Goal: Task Accomplishment & Management: Manage account settings

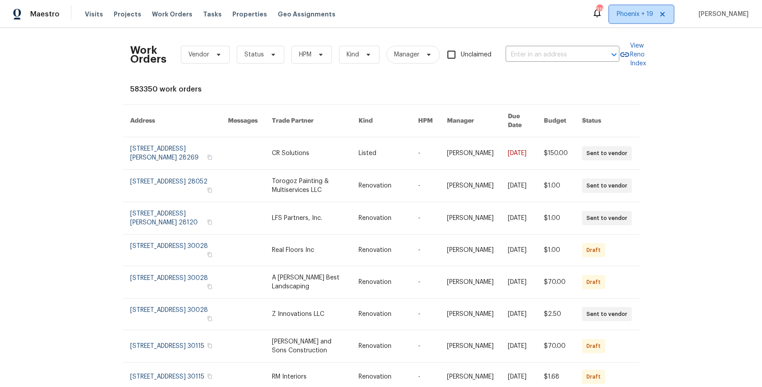
click at [636, 21] on span "Phoenix + 19" at bounding box center [641, 14] width 64 height 18
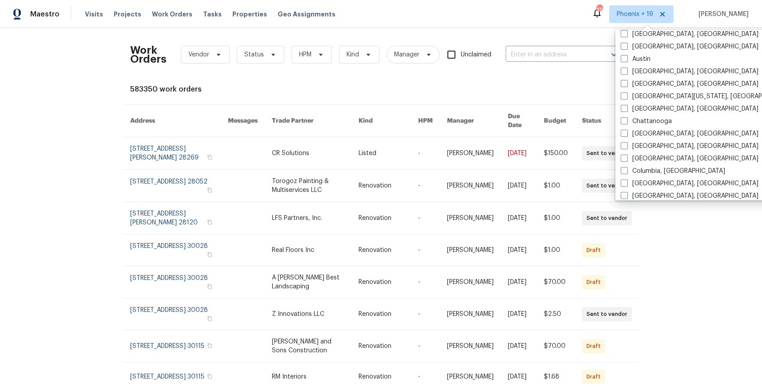
scroll to position [595, 0]
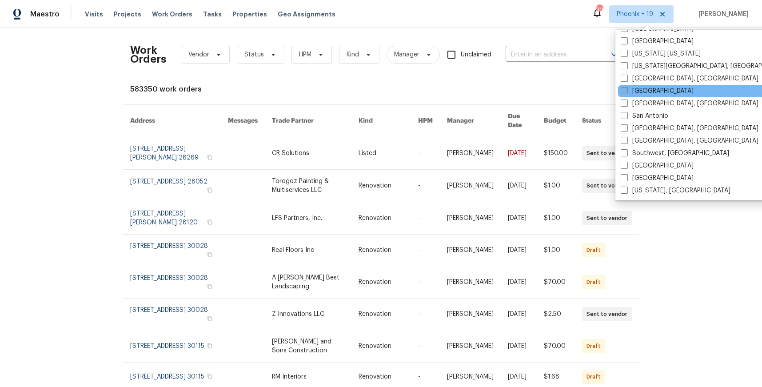
click at [628, 91] on label "[GEOGRAPHIC_DATA]" at bounding box center [657, 91] width 73 height 9
click at [627, 91] on input "[GEOGRAPHIC_DATA]" at bounding box center [624, 90] width 6 height 6
checkbox input "true"
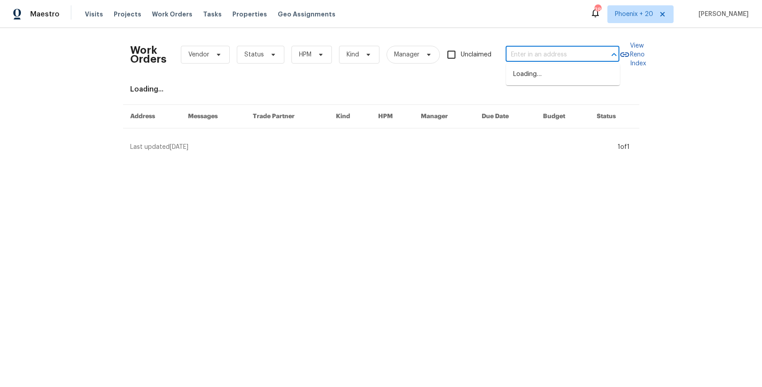
click at [546, 55] on input "text" at bounding box center [550, 55] width 89 height 14
paste input "[STREET_ADDRESS]"
type input "[STREET_ADDRESS]"
click at [545, 74] on li "[STREET_ADDRESS]" at bounding box center [563, 74] width 114 height 15
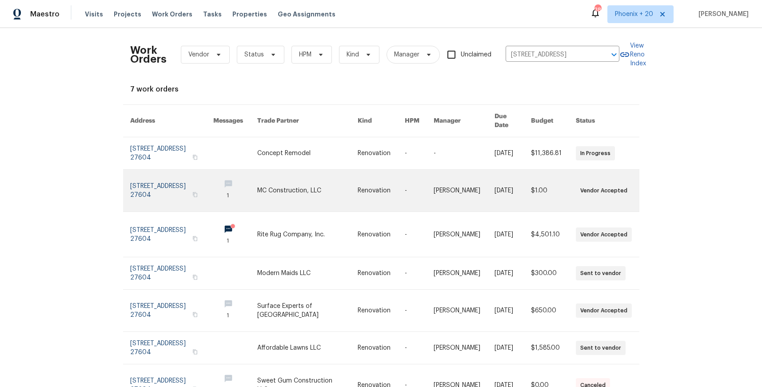
click at [283, 174] on link at bounding box center [307, 191] width 100 height 42
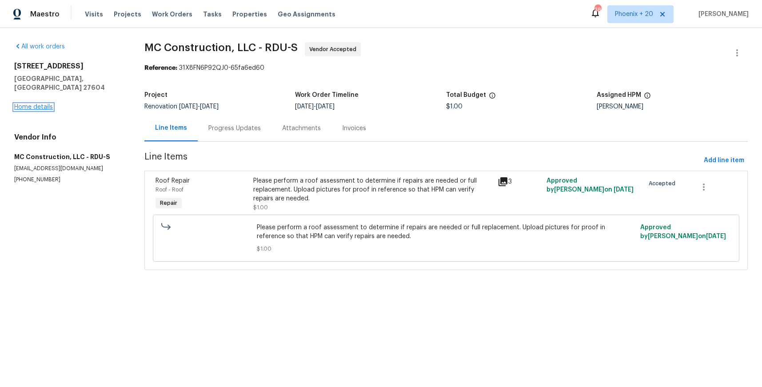
click at [46, 104] on link "Home details" at bounding box center [33, 107] width 39 height 6
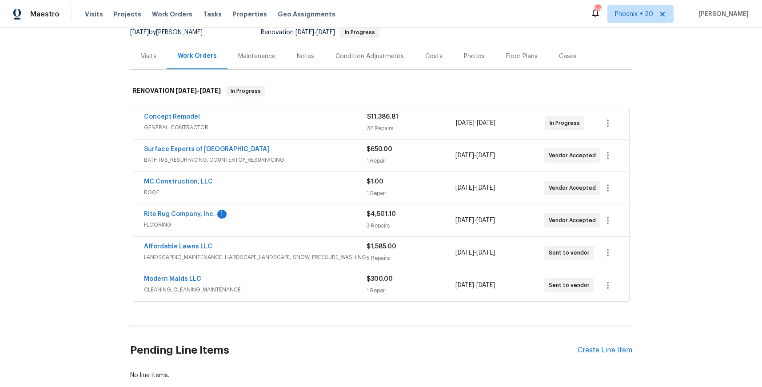
scroll to position [140, 0]
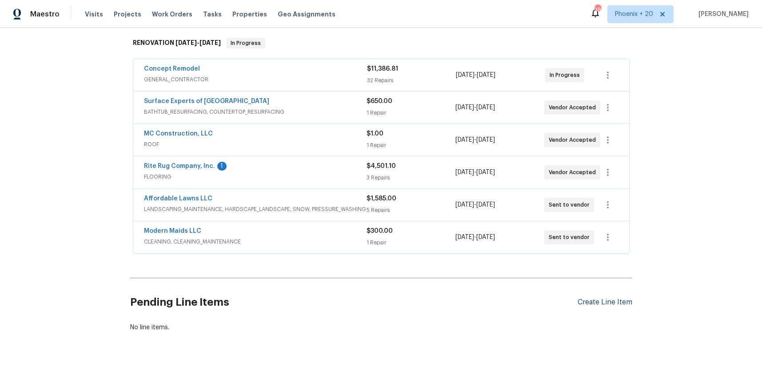
click at [618, 303] on div "Create Line Item" at bounding box center [605, 302] width 55 height 8
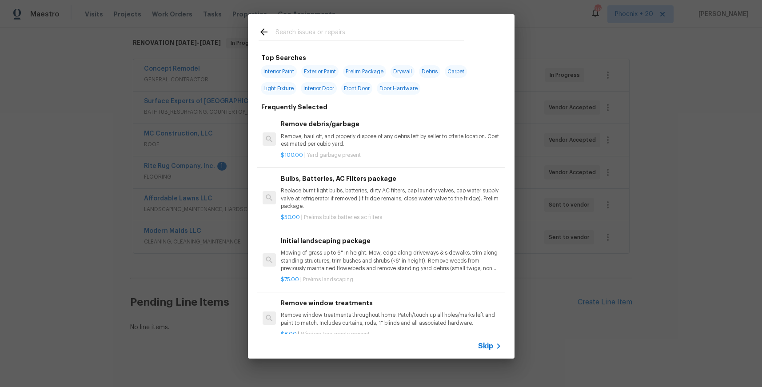
click at [355, 28] on input "text" at bounding box center [370, 33] width 188 height 13
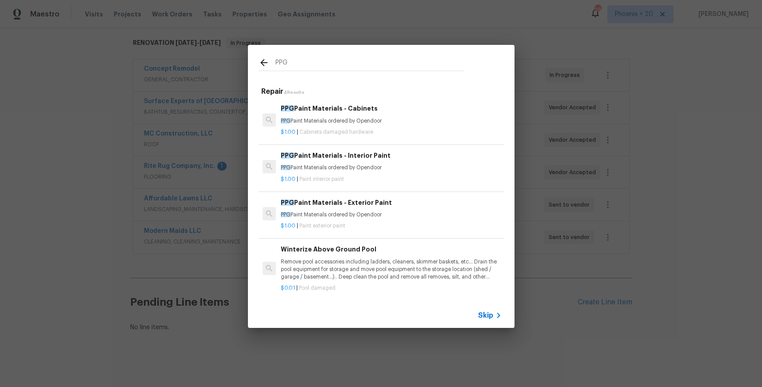
type input "PPG"
click at [399, 172] on div "$1.00 | Paint interior paint" at bounding box center [391, 177] width 220 height 11
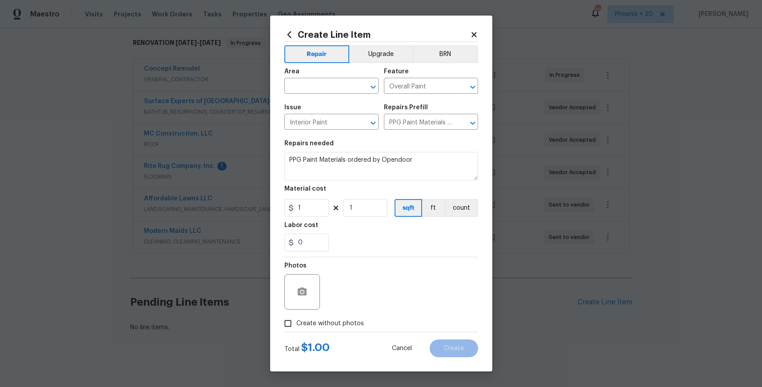
click at [306, 74] on div "Area" at bounding box center [331, 74] width 94 height 12
click at [303, 87] on input "text" at bounding box center [318, 87] width 69 height 14
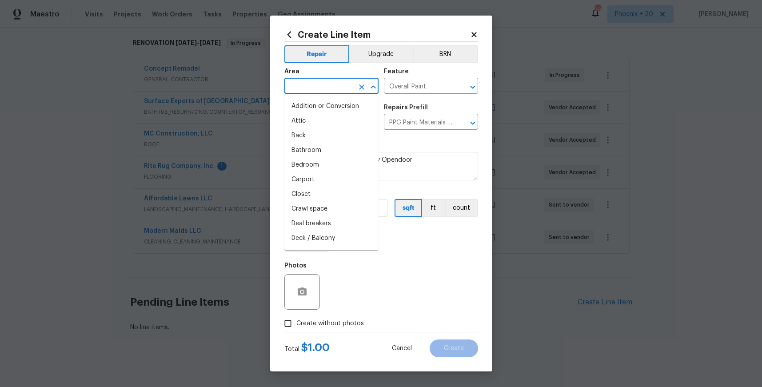
type input "P"
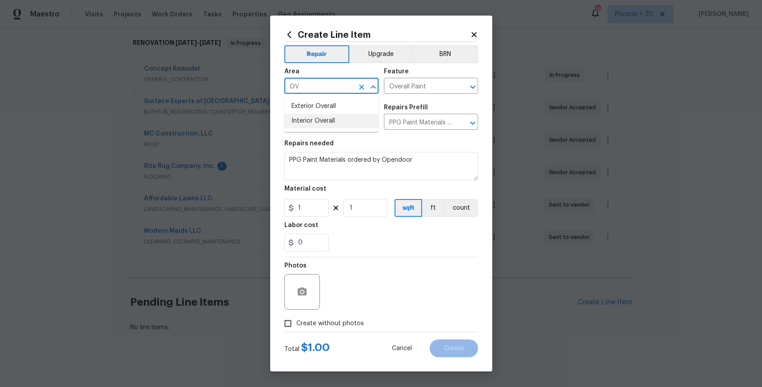
click at [321, 124] on li "Interior Overall" at bounding box center [331, 121] width 94 height 15
type input "Interior Overall"
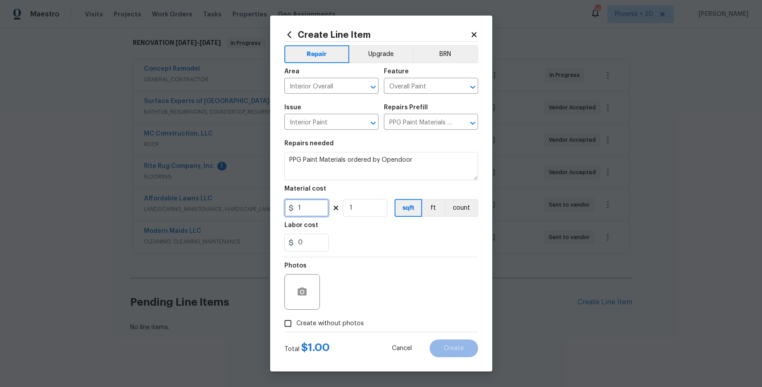
drag, startPoint x: 308, startPoint y: 209, endPoint x: 280, endPoint y: 207, distance: 28.5
click at [280, 207] on div "Create Line Item Repair Upgrade BRN Area Interior Overall ​ Feature Overall Pai…" at bounding box center [381, 194] width 222 height 356
type input "1043.24"
click at [333, 322] on span "Create without photos" at bounding box center [330, 323] width 68 height 9
click at [296, 322] on input "Create without photos" at bounding box center [288, 323] width 17 height 17
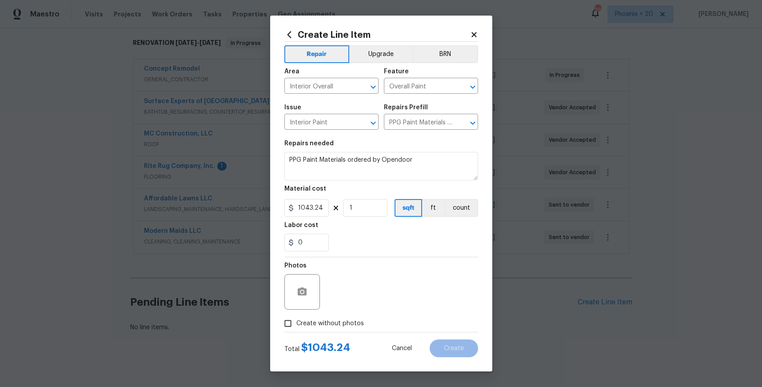
checkbox input "true"
click at [362, 281] on textarea at bounding box center [402, 292] width 151 height 36
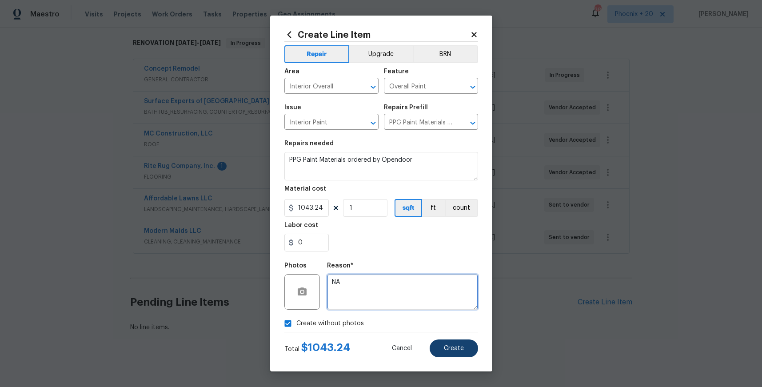
type textarea "NA"
click at [441, 344] on button "Create" at bounding box center [454, 348] width 48 height 18
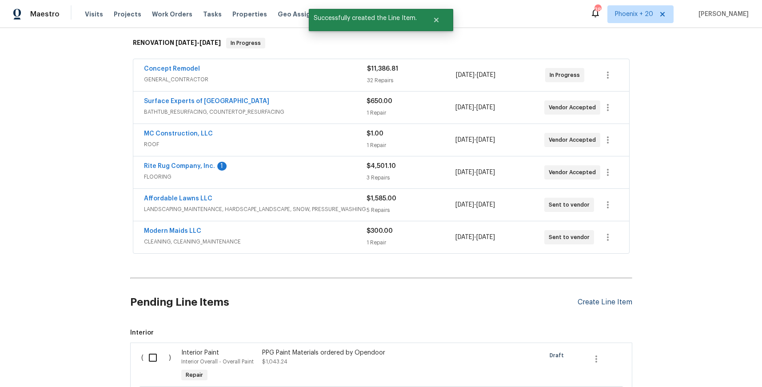
click at [583, 304] on div "Create Line Item" at bounding box center [605, 302] width 55 height 8
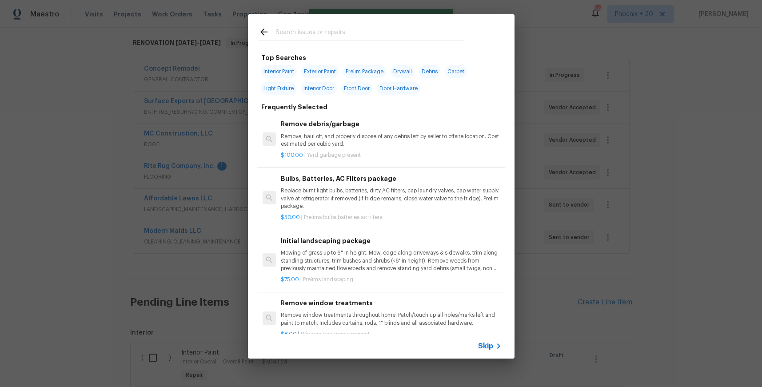
click at [308, 34] on input "text" at bounding box center [370, 33] width 188 height 13
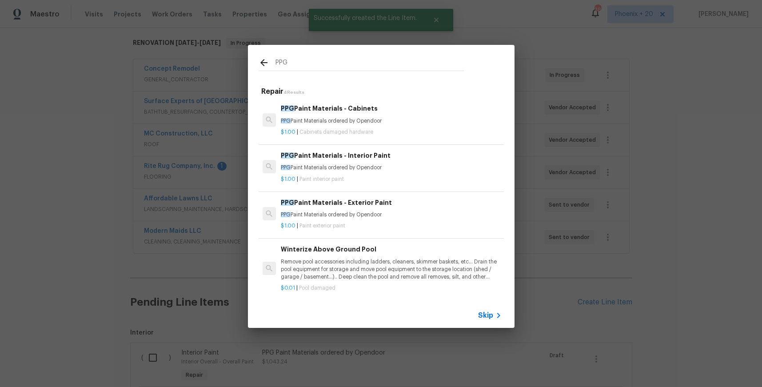
type input "PPG"
click at [399, 200] on h6 "PPG Paint Materials - Exterior Paint" at bounding box center [391, 203] width 220 height 10
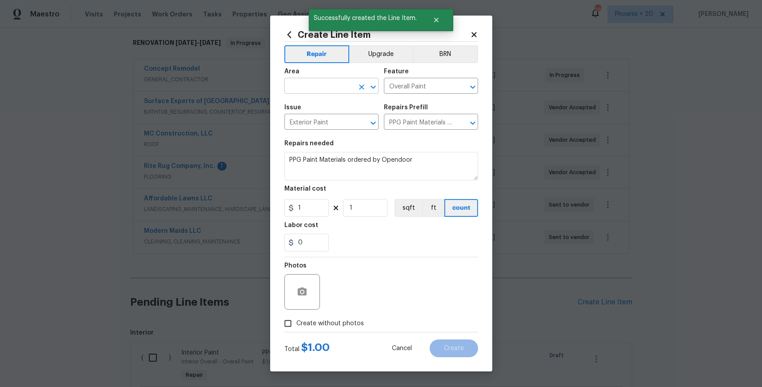
drag, startPoint x: 318, startPoint y: 70, endPoint x: 317, endPoint y: 80, distance: 10.3
click at [318, 70] on div "Area" at bounding box center [331, 74] width 94 height 12
click at [317, 82] on input "text" at bounding box center [318, 87] width 69 height 14
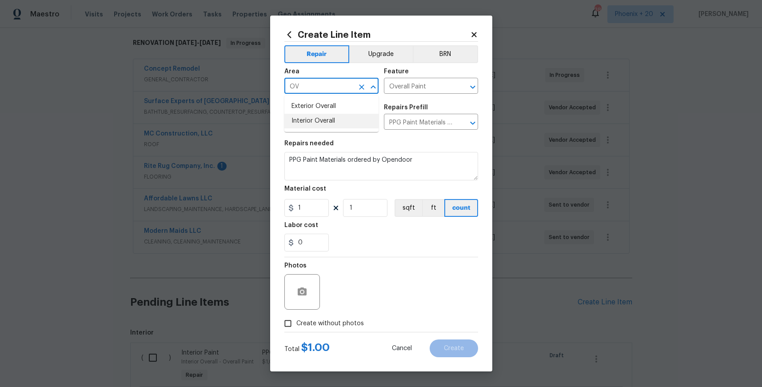
click at [342, 117] on li "Interior Overall" at bounding box center [331, 121] width 94 height 15
click at [335, 84] on input "Interior Overall" at bounding box center [318, 87] width 69 height 14
drag, startPoint x: 323, startPoint y: 86, endPoint x: 294, endPoint y: 87, distance: 29.4
click at [294, 87] on input "Interior Overall" at bounding box center [318, 87] width 69 height 14
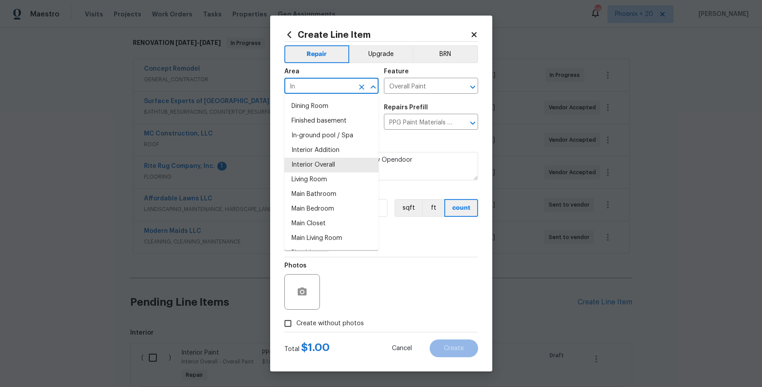
type input "I"
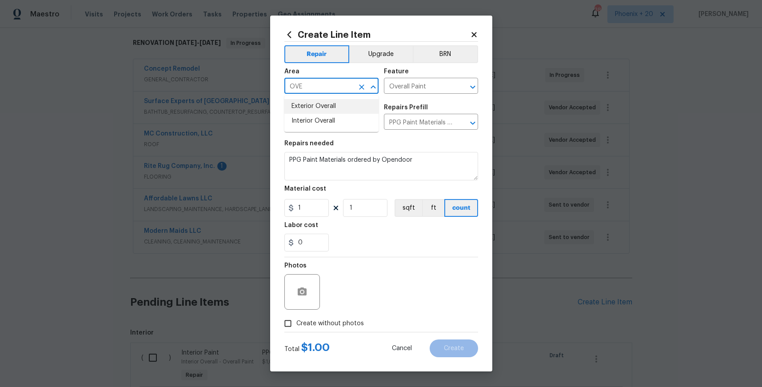
click at [292, 109] on li "Exterior Overall" at bounding box center [331, 106] width 94 height 15
type input "Exterior Overall"
click at [315, 204] on input "1" at bounding box center [306, 208] width 44 height 18
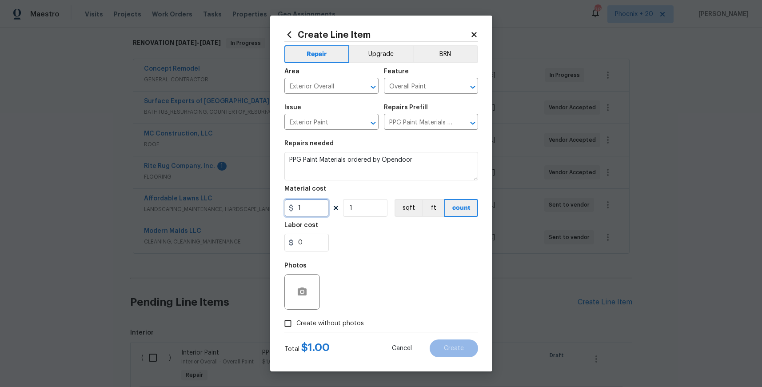
drag, startPoint x: 315, startPoint y: 208, endPoint x: 287, endPoint y: 208, distance: 28.4
click at [287, 208] on input "1" at bounding box center [306, 208] width 44 height 18
type input "870.18"
drag, startPoint x: 342, startPoint y: 325, endPoint x: 341, endPoint y: 315, distance: 9.9
click at [341, 323] on span "Create without photos" at bounding box center [330, 323] width 68 height 9
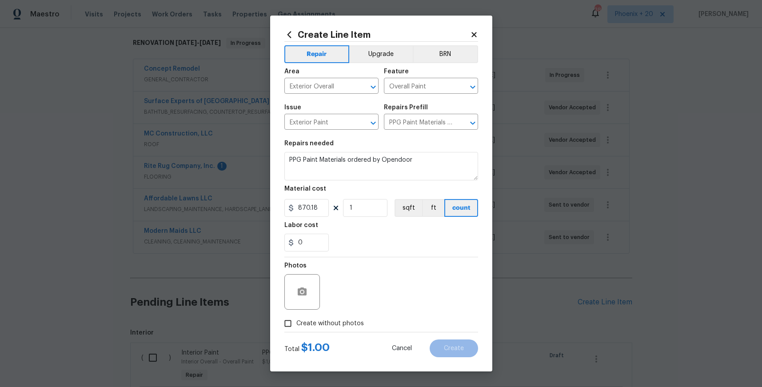
click at [296, 323] on input "Create without photos" at bounding box center [288, 323] width 17 height 17
checkbox input "true"
click at [343, 303] on textarea at bounding box center [402, 292] width 151 height 36
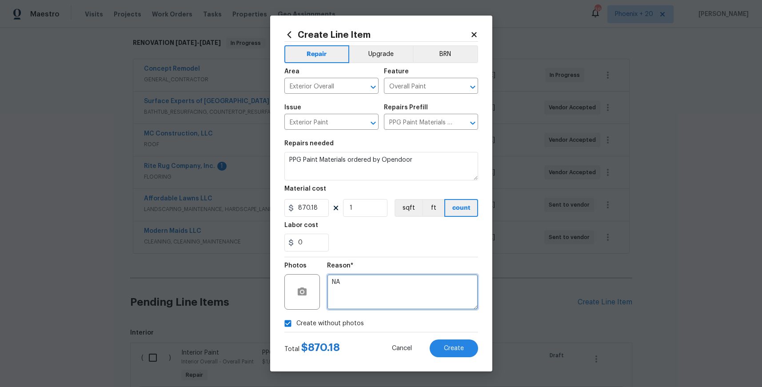
type textarea "NA"
click at [466, 361] on div "Create Line Item Repair Upgrade BRN Area Exterior Overall ​ Feature Overall Pai…" at bounding box center [381, 194] width 222 height 356
drag, startPoint x: 461, startPoint y: 350, endPoint x: 317, endPoint y: 302, distance: 151.8
click at [461, 350] on span "Create" at bounding box center [454, 348] width 20 height 7
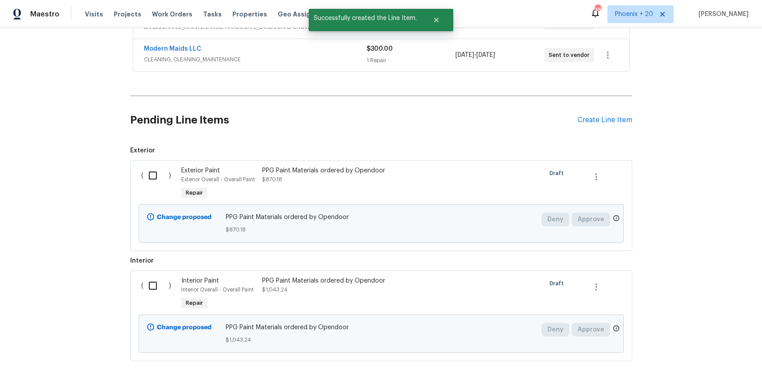
scroll to position [356, 0]
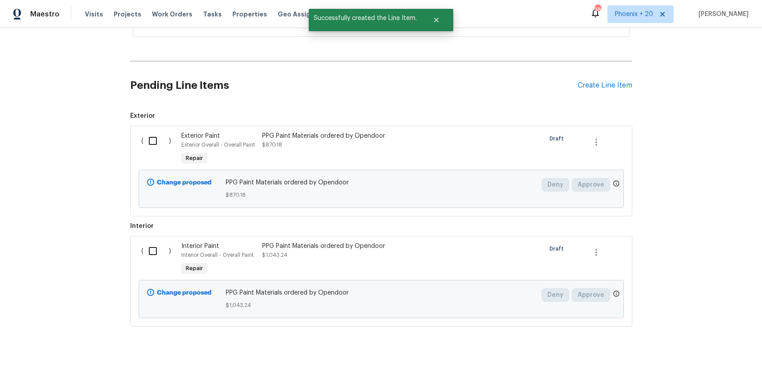
drag, startPoint x: 149, startPoint y: 151, endPoint x: 151, endPoint y: 188, distance: 36.9
click at [149, 152] on div "( )" at bounding box center [159, 149] width 40 height 41
click at [150, 148] on input "checkbox" at bounding box center [156, 141] width 25 height 19
checkbox input "true"
drag, startPoint x: 151, startPoint y: 248, endPoint x: 328, endPoint y: 303, distance: 185.4
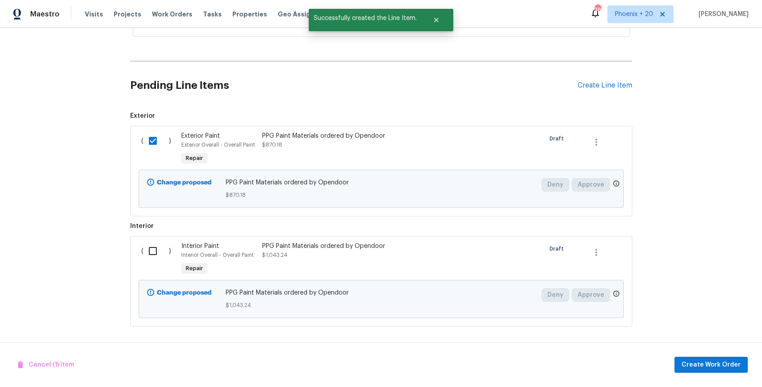
click at [154, 249] on input "checkbox" at bounding box center [156, 251] width 25 height 19
click at [714, 362] on span "Create Work Order" at bounding box center [711, 364] width 59 height 11
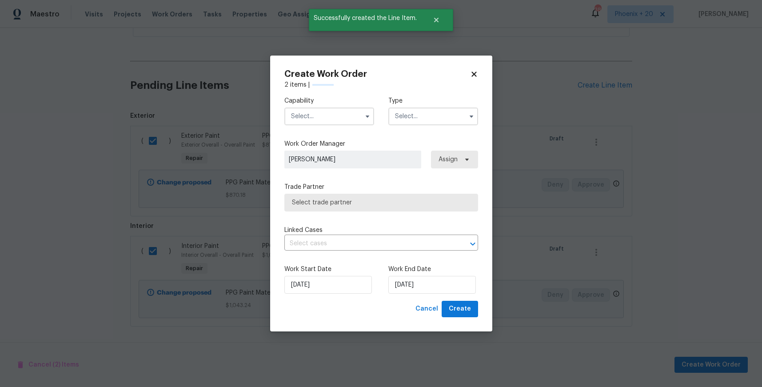
checkbox input "false"
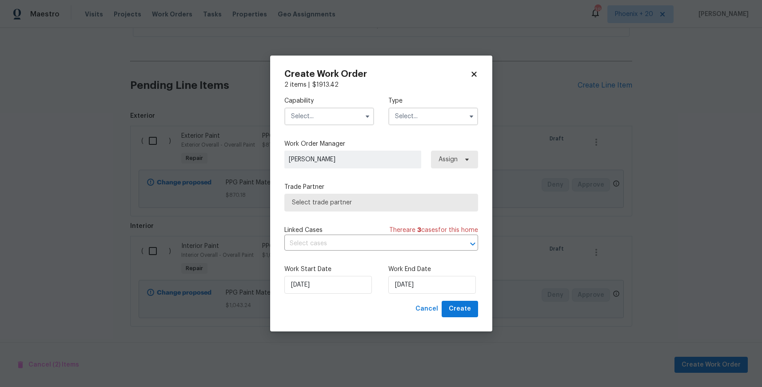
click at [355, 116] on input "text" at bounding box center [329, 117] width 90 height 18
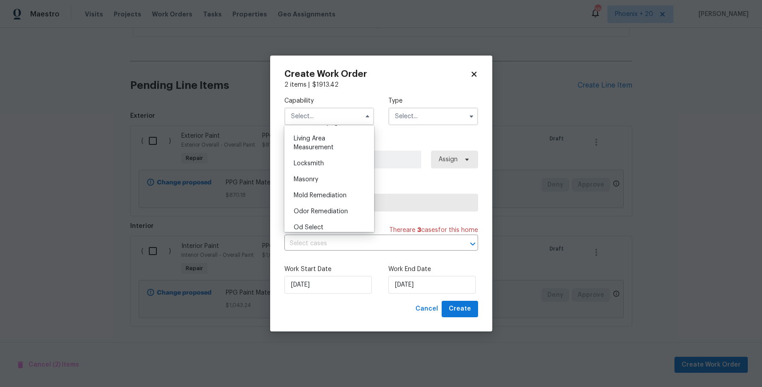
scroll to position [702, 0]
drag, startPoint x: 342, startPoint y: 180, endPoint x: 408, endPoint y: 118, distance: 90.5
click at [343, 180] on div "Painting" at bounding box center [329, 180] width 85 height 16
type input "Painting"
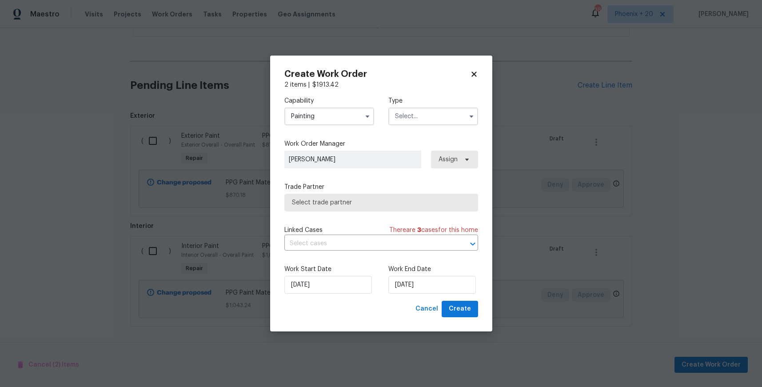
click at [408, 118] on input "text" at bounding box center [433, 117] width 90 height 18
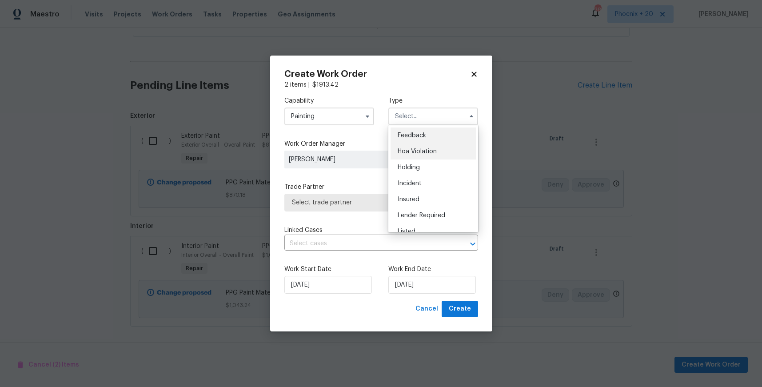
scroll to position [202, 0]
drag, startPoint x: 415, startPoint y: 155, endPoint x: 433, endPoint y: 157, distance: 18.4
click at [415, 156] on span "Renovation" at bounding box center [414, 158] width 33 height 6
type input "Renovation"
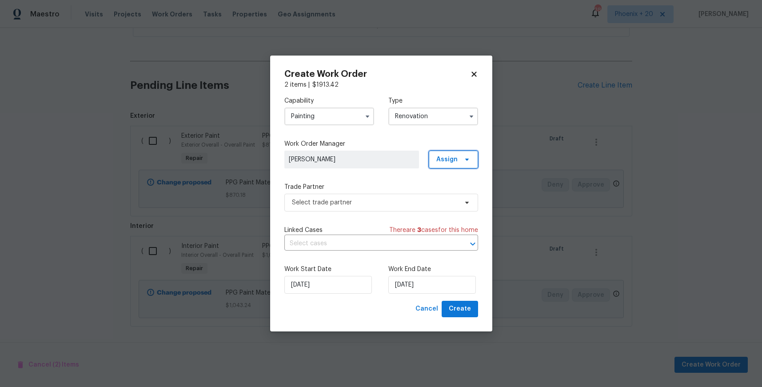
drag, startPoint x: 443, startPoint y: 158, endPoint x: 444, endPoint y: 166, distance: 8.5
click at [443, 158] on span "Assign" at bounding box center [446, 159] width 21 height 9
click at [451, 195] on div "Assign to me" at bounding box center [454, 197] width 39 height 9
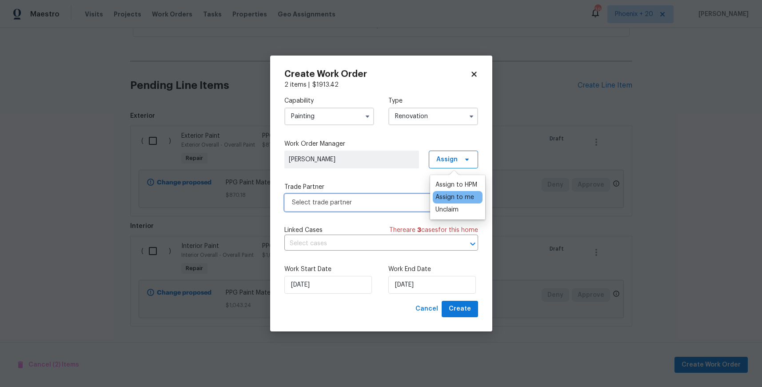
click at [374, 200] on span "Select trade partner" at bounding box center [375, 202] width 166 height 9
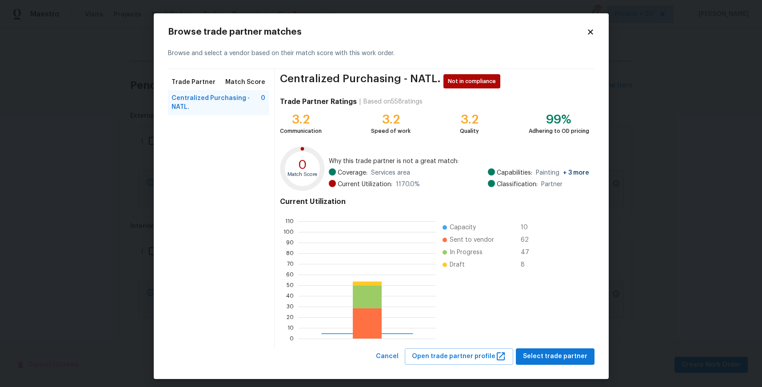
scroll to position [124, 137]
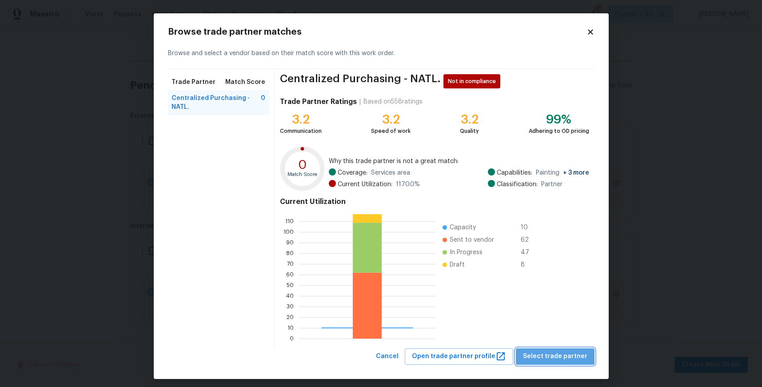
drag, startPoint x: 582, startPoint y: 358, endPoint x: 560, endPoint y: 352, distance: 23.1
click at [582, 358] on span "Select trade partner" at bounding box center [555, 356] width 64 height 11
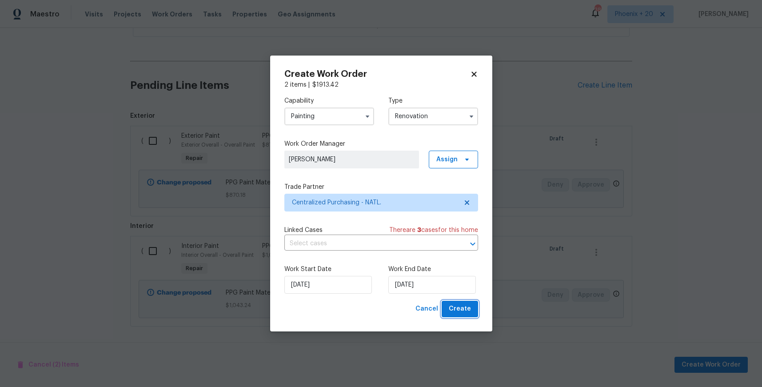
click at [461, 315] on button "Create" at bounding box center [460, 309] width 36 height 16
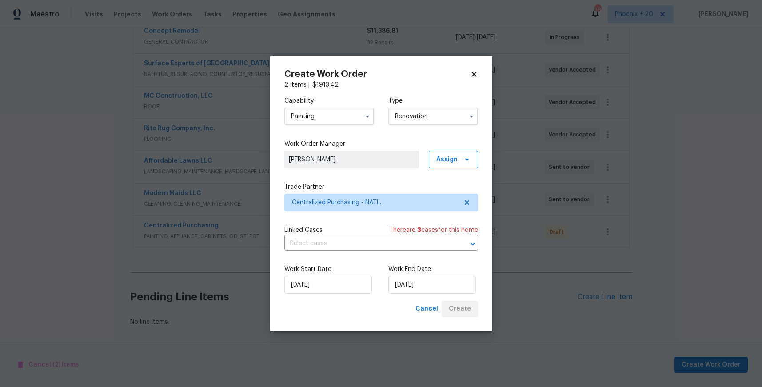
scroll to position [177, 0]
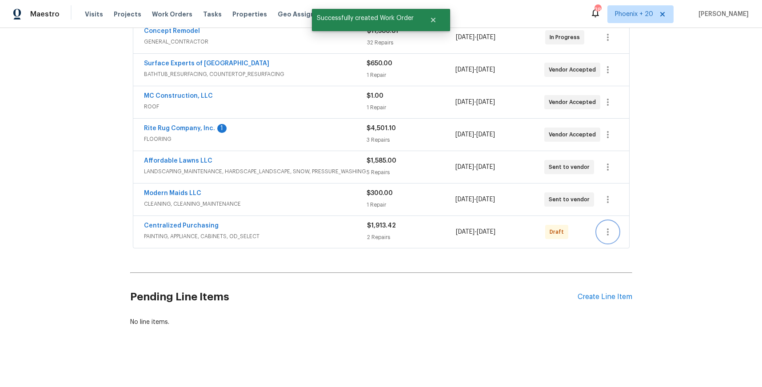
click at [609, 232] on icon "button" at bounding box center [608, 232] width 11 height 11
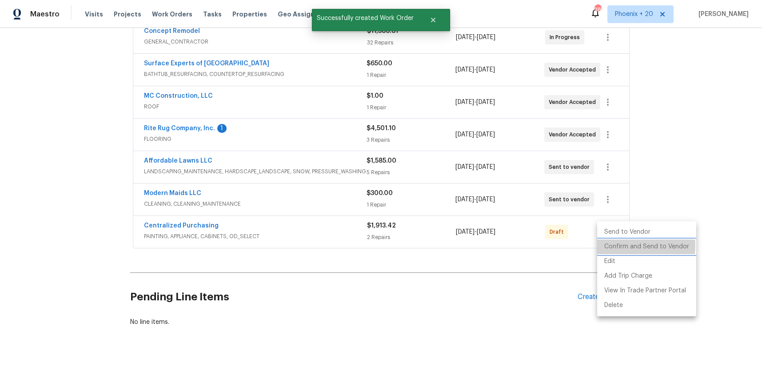
click at [604, 245] on li "Confirm and Send to Vendor" at bounding box center [646, 247] width 99 height 15
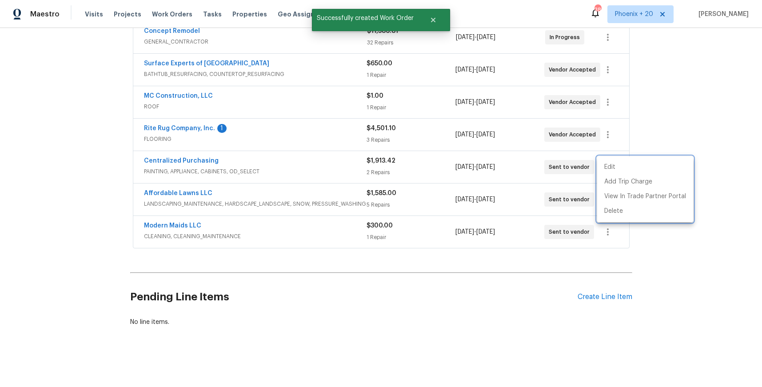
drag, startPoint x: 348, startPoint y: 192, endPoint x: 230, endPoint y: 166, distance: 121.1
click at [325, 192] on div at bounding box center [381, 193] width 762 height 387
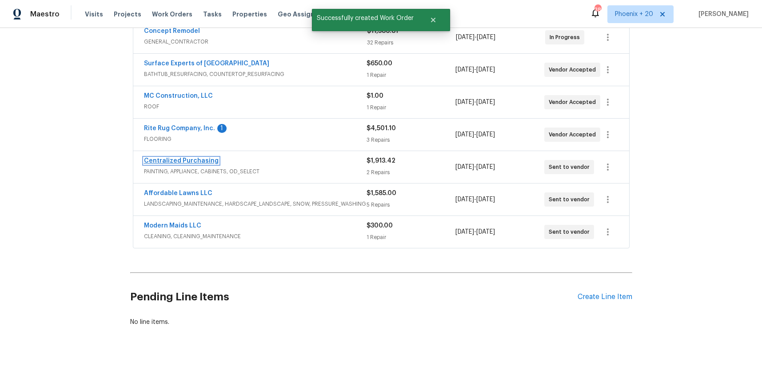
click at [208, 160] on link "Centralized Purchasing" at bounding box center [181, 161] width 75 height 6
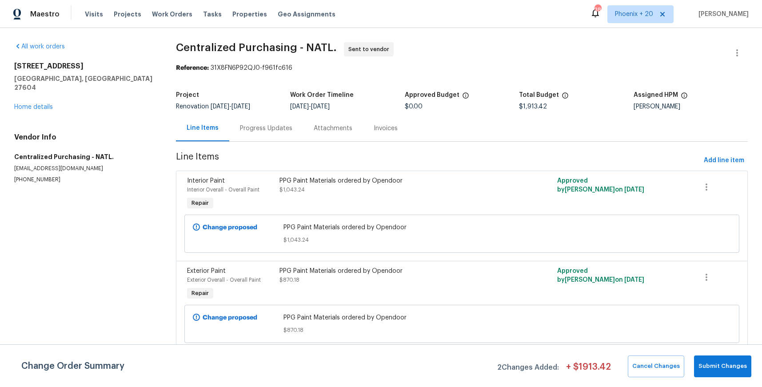
drag, startPoint x: 168, startPoint y: 13, endPoint x: 192, endPoint y: 22, distance: 25.6
click at [169, 14] on span "Work Orders" at bounding box center [172, 14] width 40 height 9
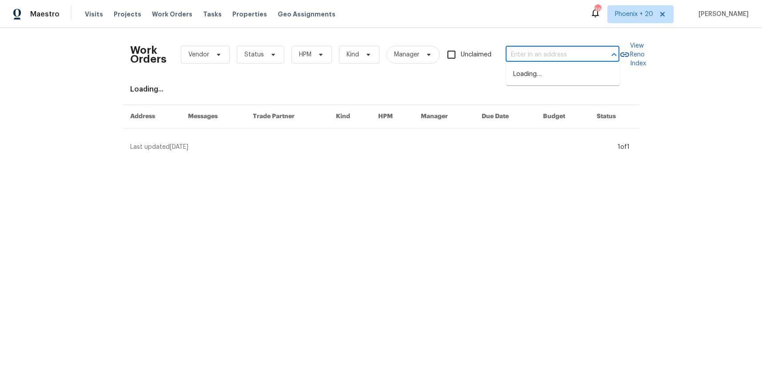
click at [567, 54] on input "text" at bounding box center [550, 55] width 89 height 14
paste input "[STREET_ADDRESS][PERSON_NAME]"
type input "[STREET_ADDRESS][PERSON_NAME]"
click at [564, 71] on li "[STREET_ADDRESS][PERSON_NAME]" at bounding box center [563, 79] width 114 height 24
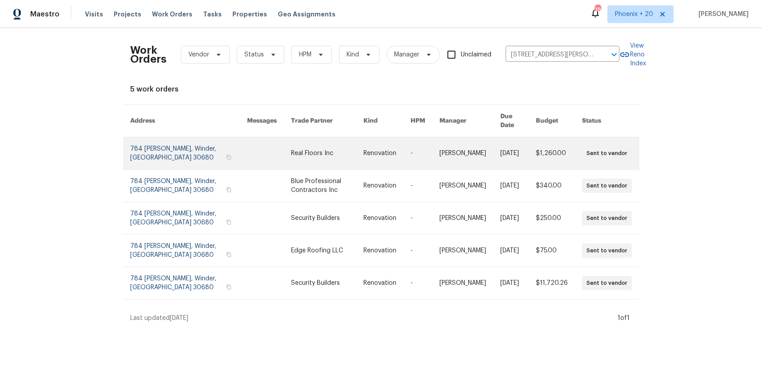
click at [317, 158] on link at bounding box center [327, 153] width 72 height 32
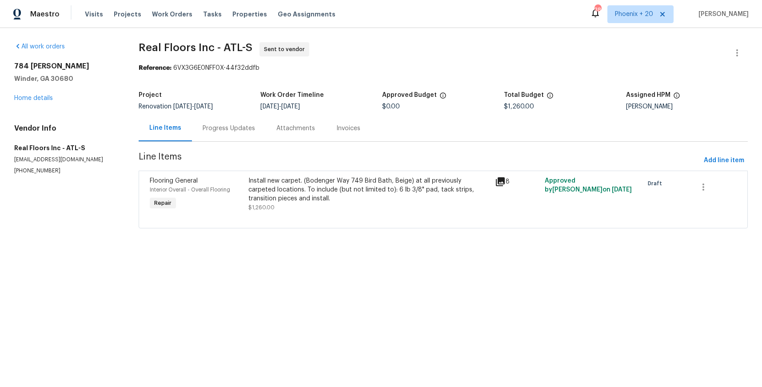
click at [45, 101] on div "[STREET_ADDRESS][PERSON_NAME] Home details" at bounding box center [65, 82] width 103 height 41
click at [45, 100] on link "Home details" at bounding box center [33, 98] width 39 height 6
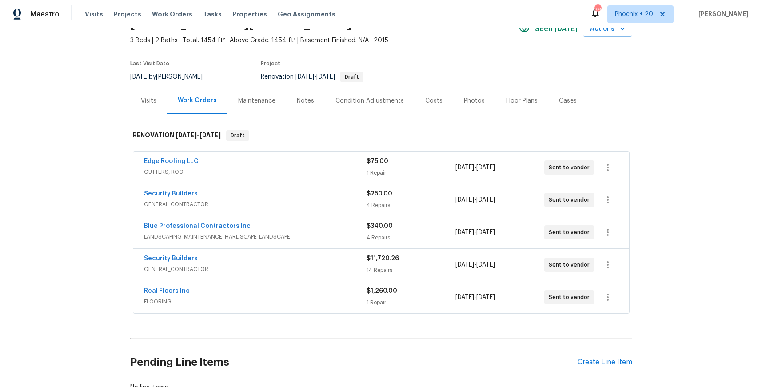
scroll to position [55, 0]
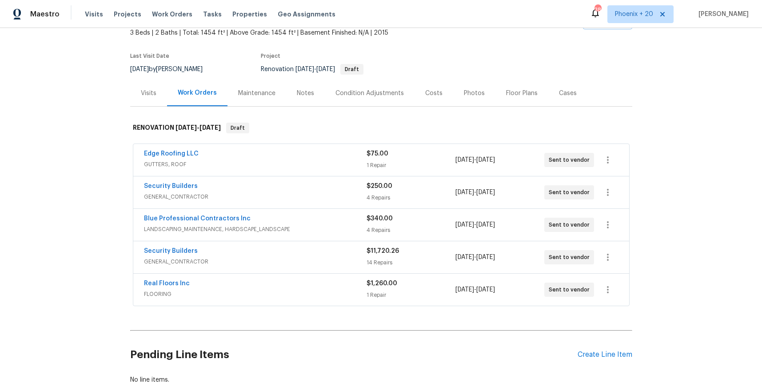
drag, startPoint x: 617, startPoint y: 346, endPoint x: 619, endPoint y: 350, distance: 4.6
click at [617, 346] on div "Pending Line Items Create Line Item" at bounding box center [381, 354] width 502 height 41
click at [619, 351] on div "Create Line Item" at bounding box center [605, 355] width 55 height 8
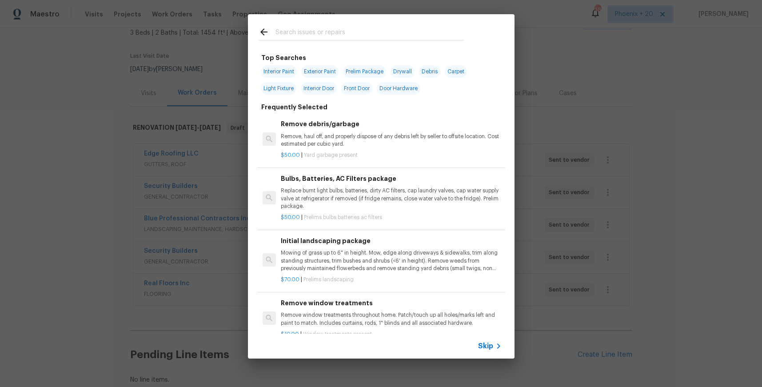
drag, startPoint x: 295, startPoint y: 22, endPoint x: 297, endPoint y: 26, distance: 4.8
click at [295, 24] on div at bounding box center [361, 31] width 227 height 35
click at [297, 29] on input "text" at bounding box center [370, 33] width 188 height 13
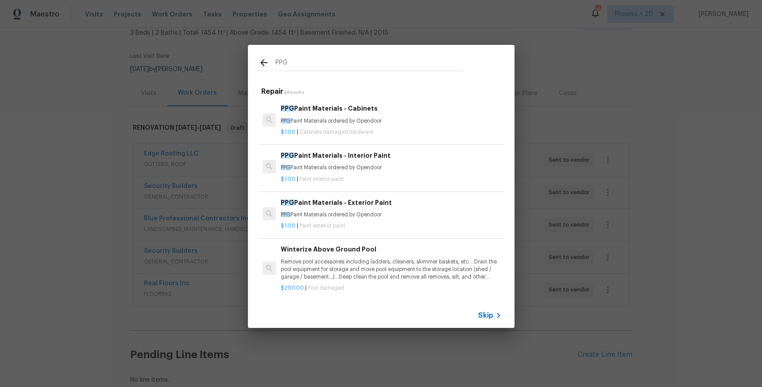
type input "PPG"
click at [407, 169] on p "PPG Paint Materials ordered by Opendoor" at bounding box center [391, 168] width 220 height 8
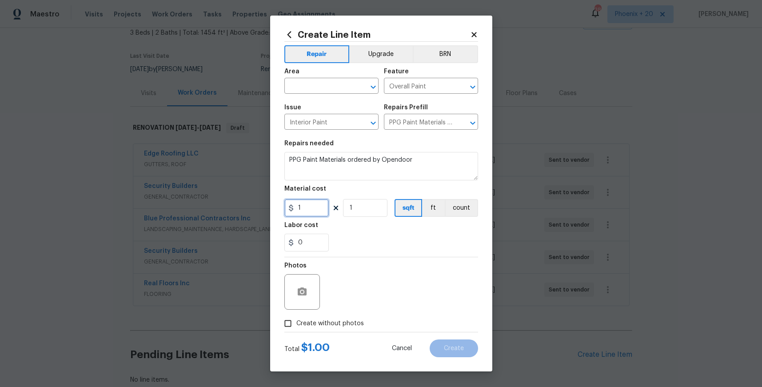
drag, startPoint x: 309, startPoint y: 208, endPoint x: 284, endPoint y: 205, distance: 25.1
click at [284, 205] on input "1" at bounding box center [306, 208] width 44 height 18
type input "413.2"
click at [307, 96] on span "Area ​" at bounding box center [331, 81] width 94 height 36
click at [307, 93] on input "text" at bounding box center [318, 87] width 69 height 14
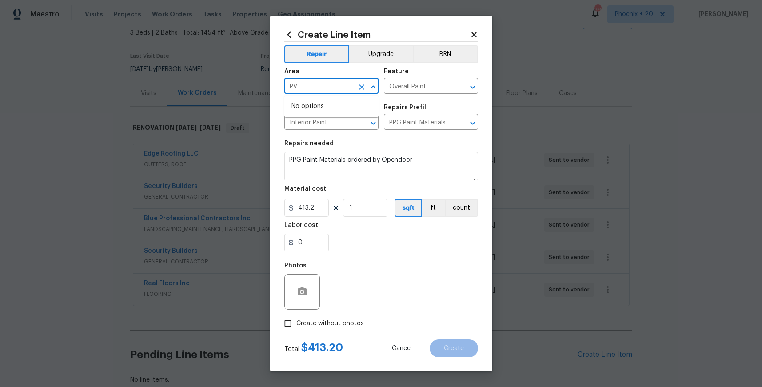
type input "P"
click at [316, 108] on li "Exterior Overall" at bounding box center [331, 106] width 94 height 15
type input "Exterior Overall"
drag, startPoint x: 307, startPoint y: 88, endPoint x: 384, endPoint y: 85, distance: 76.9
click at [307, 88] on input "Exterior Overall" at bounding box center [318, 87] width 69 height 14
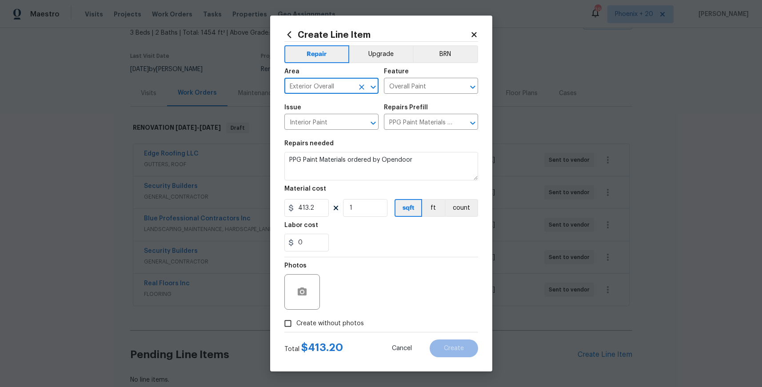
drag, startPoint x: 363, startPoint y: 87, endPoint x: 356, endPoint y: 88, distance: 7.6
click at [362, 87] on icon "Clear" at bounding box center [361, 87] width 9 height 9
drag, startPoint x: 311, startPoint y: 116, endPoint x: 319, endPoint y: 233, distance: 117.2
click at [311, 116] on li "Interior Overall" at bounding box center [331, 121] width 94 height 15
type input "Interior Overall"
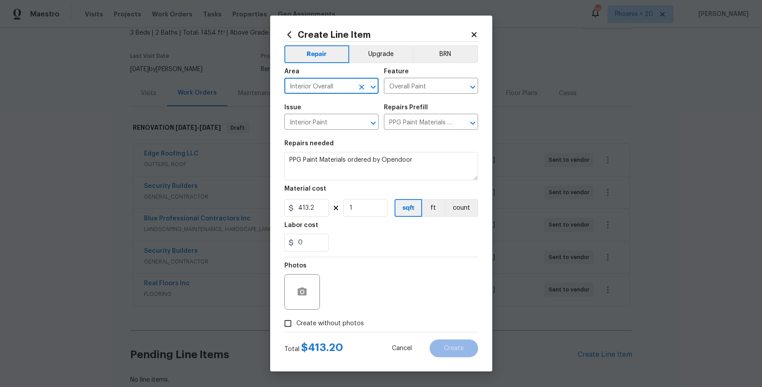
click at [340, 323] on span "Create without photos" at bounding box center [330, 323] width 68 height 9
click at [296, 323] on input "Create without photos" at bounding box center [288, 323] width 17 height 17
checkbox input "true"
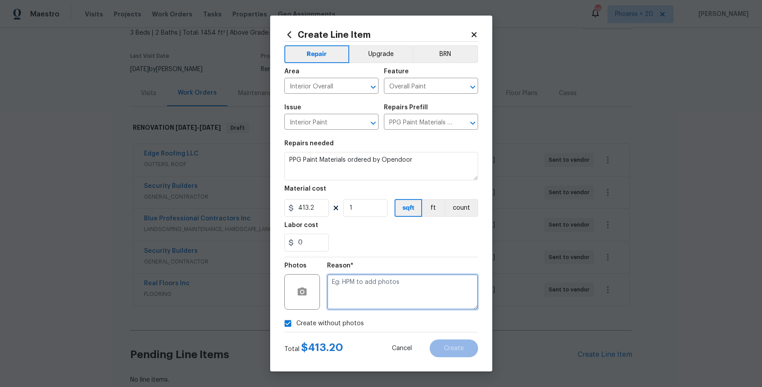
click at [351, 298] on textarea at bounding box center [402, 292] width 151 height 36
type textarea "NA"
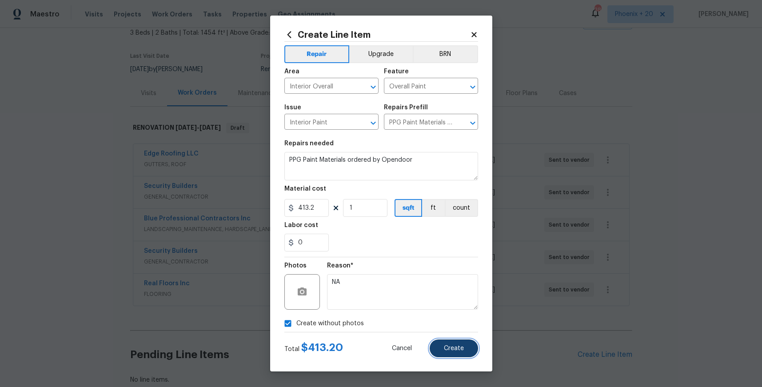
click at [453, 352] on button "Create" at bounding box center [454, 348] width 48 height 18
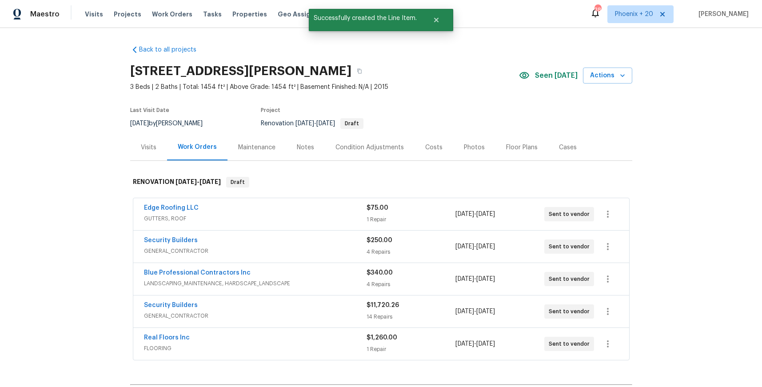
scroll to position [214, 0]
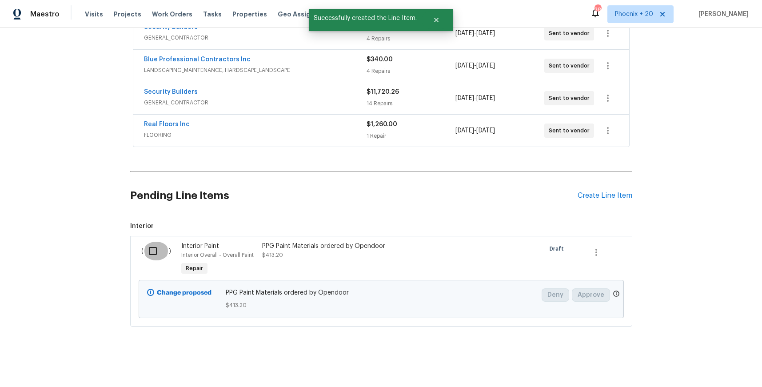
click at [155, 254] on input "checkbox" at bounding box center [156, 251] width 25 height 19
checkbox input "true"
click at [739, 372] on div "Cancel (1) Item Create Work Order" at bounding box center [381, 364] width 762 height 45
click at [736, 371] on button "Create Work Order" at bounding box center [711, 365] width 73 height 16
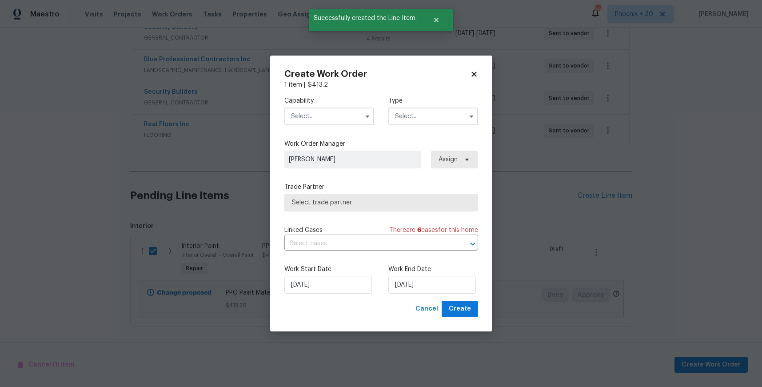
click at [318, 120] on input "text" at bounding box center [329, 117] width 90 height 18
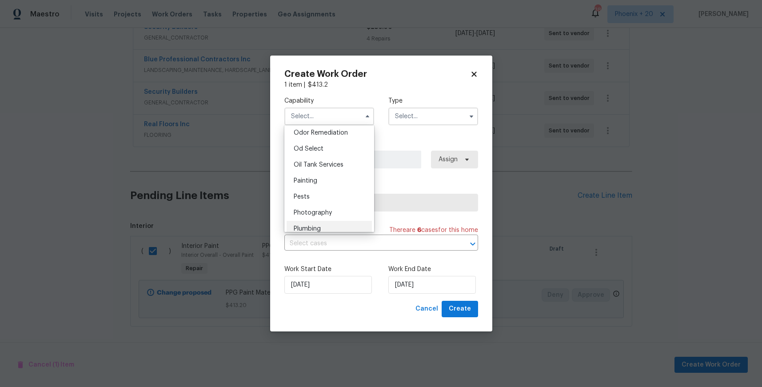
scroll to position [701, 0]
click at [323, 176] on div "Painting" at bounding box center [329, 181] width 85 height 16
type input "Painting"
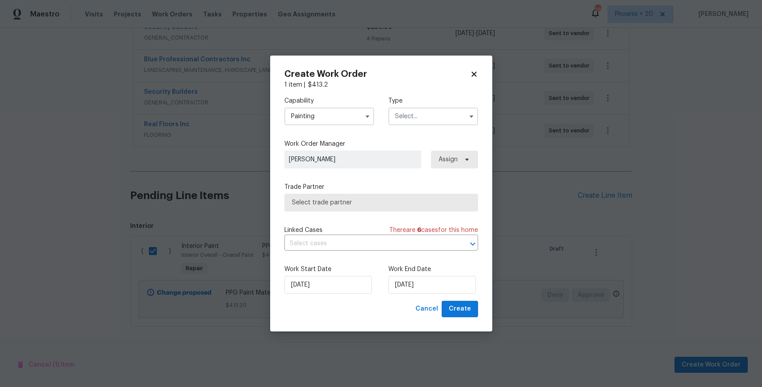
drag, startPoint x: 409, startPoint y: 108, endPoint x: 414, endPoint y: 122, distance: 15.5
click at [410, 110] on input "text" at bounding box center [433, 117] width 90 height 18
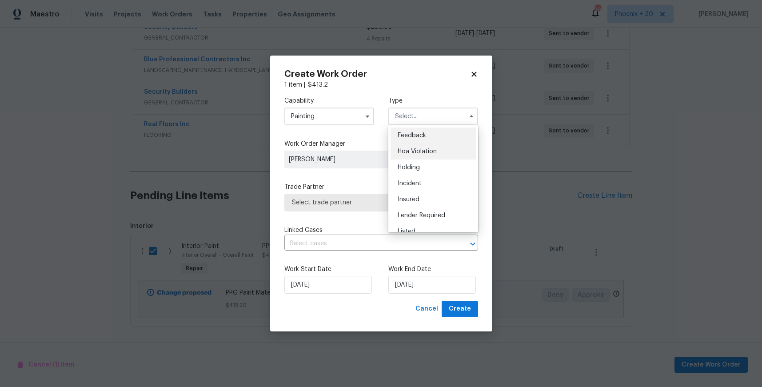
scroll to position [202, 0]
click at [422, 156] on span "Renovation" at bounding box center [414, 158] width 33 height 6
type input "Renovation"
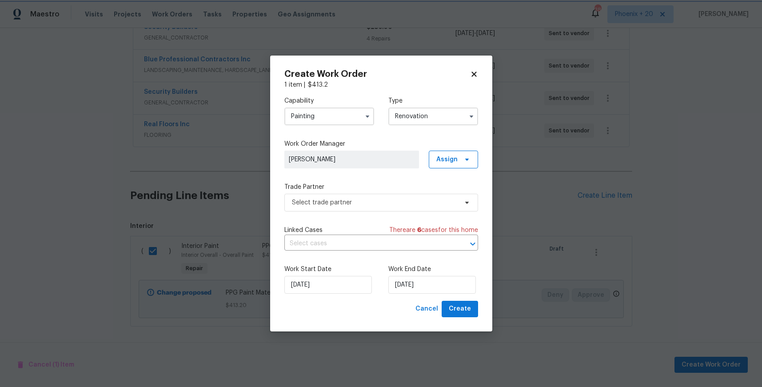
scroll to position [0, 0]
drag, startPoint x: 450, startPoint y: 155, endPoint x: 449, endPoint y: 162, distance: 7.7
click at [450, 155] on span "Assign" at bounding box center [446, 159] width 21 height 9
click at [451, 194] on div "Assign to me" at bounding box center [454, 197] width 39 height 9
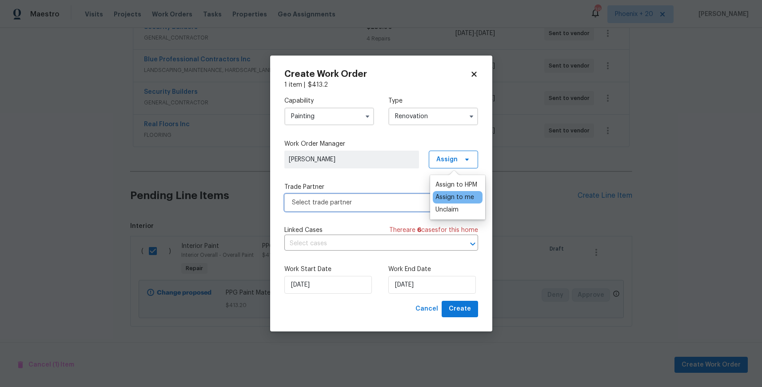
click at [371, 196] on span "Select trade partner" at bounding box center [381, 203] width 194 height 18
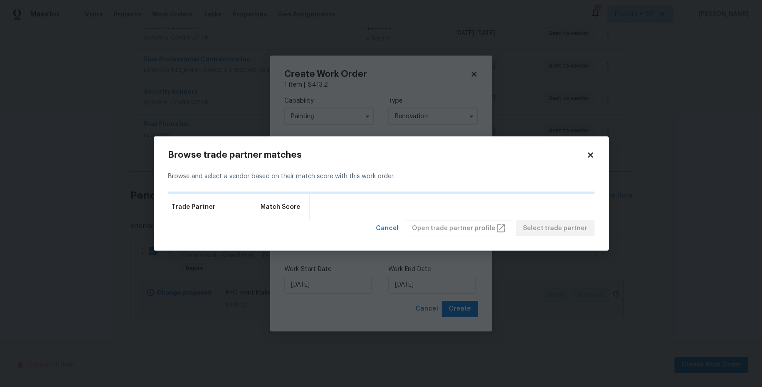
click at [593, 157] on icon at bounding box center [591, 155] width 8 height 8
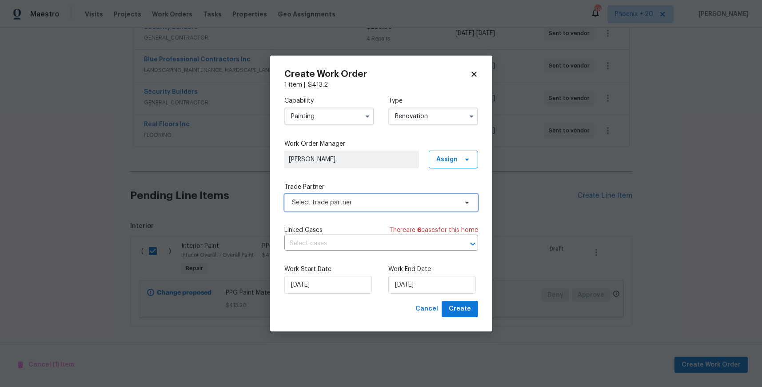
click at [313, 195] on span "Select trade partner" at bounding box center [381, 203] width 194 height 18
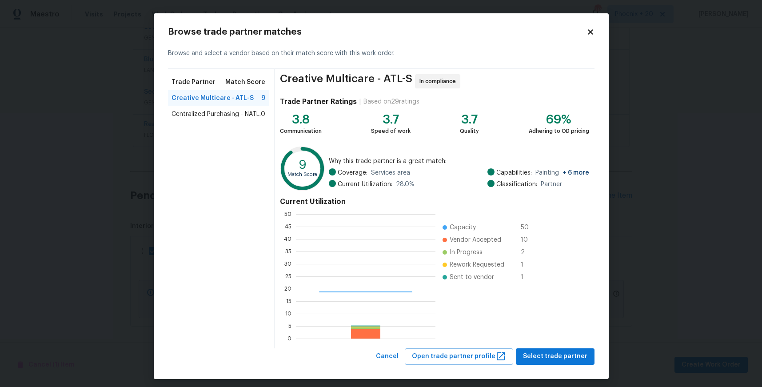
scroll to position [124, 140]
click at [223, 120] on div "Centralized Purchasing - NATL. 0" at bounding box center [218, 114] width 101 height 16
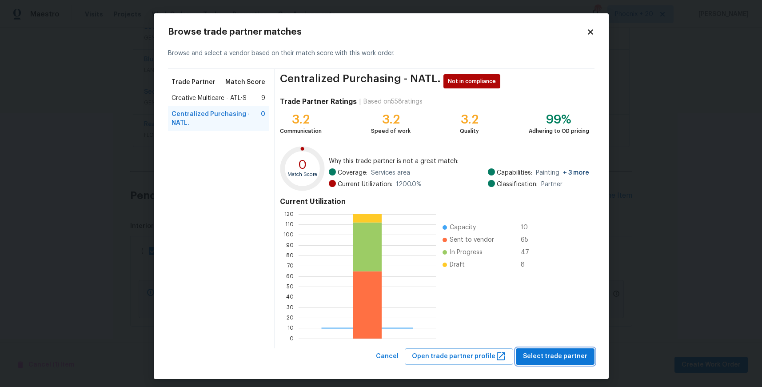
click at [535, 355] on span "Select trade partner" at bounding box center [555, 356] width 64 height 11
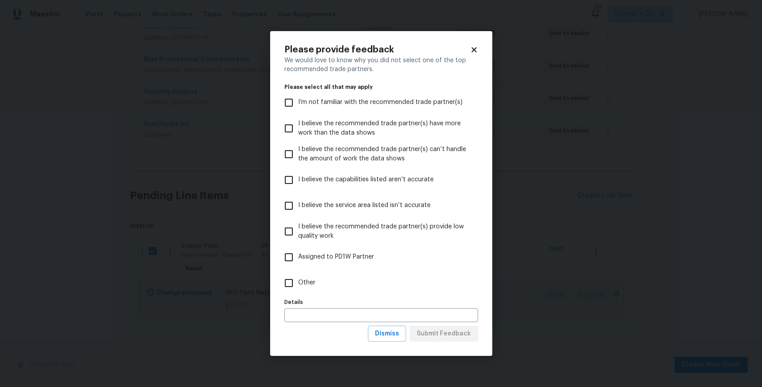
click at [329, 286] on label "Other" at bounding box center [376, 283] width 192 height 26
click at [298, 286] on input "Other" at bounding box center [289, 283] width 19 height 19
checkbox input "true"
click at [454, 343] on div "Please provide feedback We would love to know why you did not select one of the…" at bounding box center [381, 193] width 222 height 325
click at [453, 338] on span "Submit Feedback" at bounding box center [444, 333] width 54 height 11
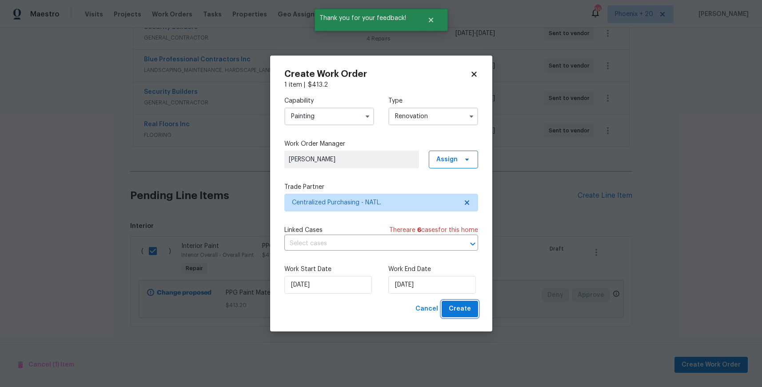
click at [459, 305] on span "Create" at bounding box center [460, 308] width 22 height 11
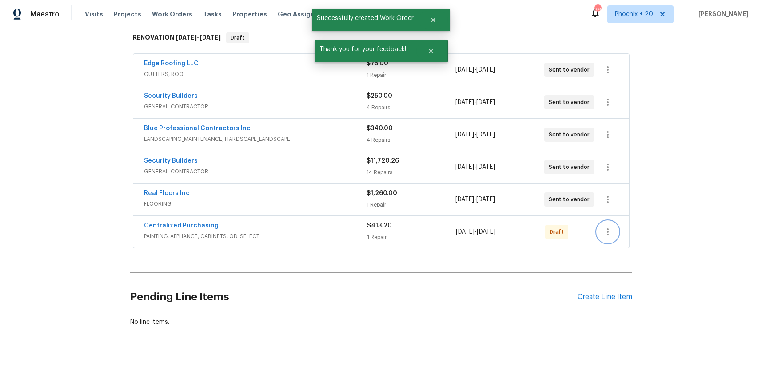
click at [606, 236] on icon "button" at bounding box center [608, 232] width 11 height 11
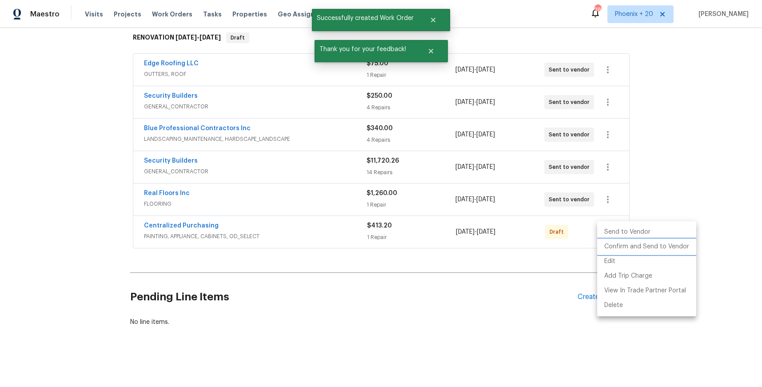
click at [607, 248] on li "Confirm and Send to Vendor" at bounding box center [646, 247] width 99 height 15
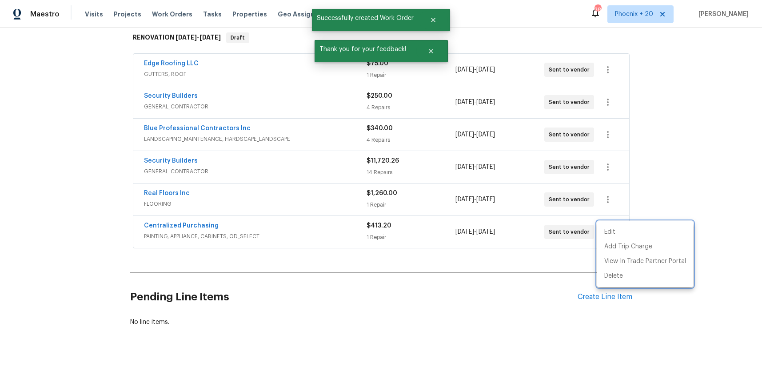
click at [265, 228] on div at bounding box center [381, 193] width 762 height 387
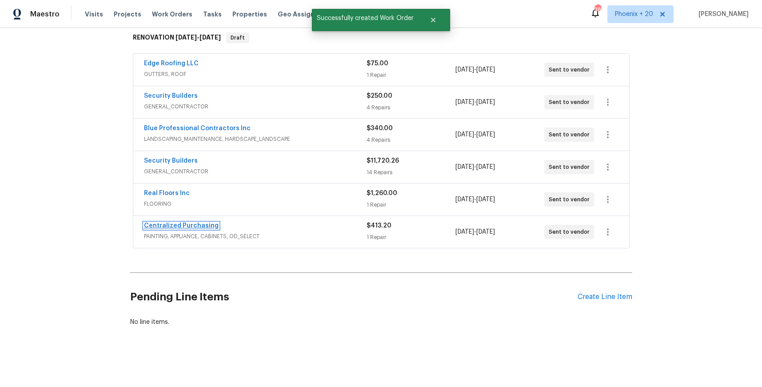
click at [192, 227] on link "Centralized Purchasing" at bounding box center [181, 226] width 75 height 6
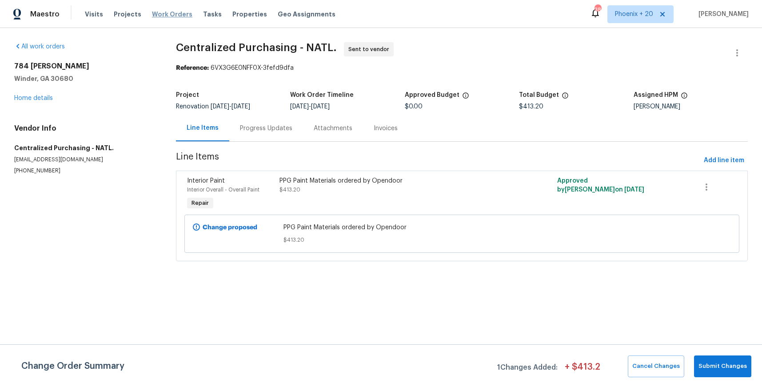
click at [173, 18] on span "Work Orders" at bounding box center [172, 14] width 40 height 9
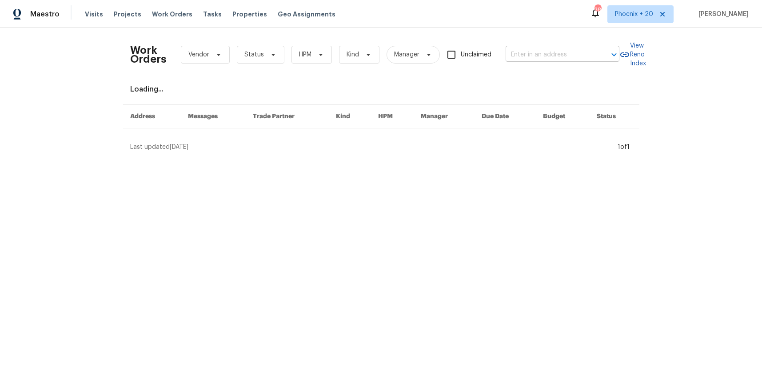
click at [523, 51] on input "text" at bounding box center [550, 55] width 89 height 14
paste input "[STREET_ADDRESS]"
type input "[STREET_ADDRESS]"
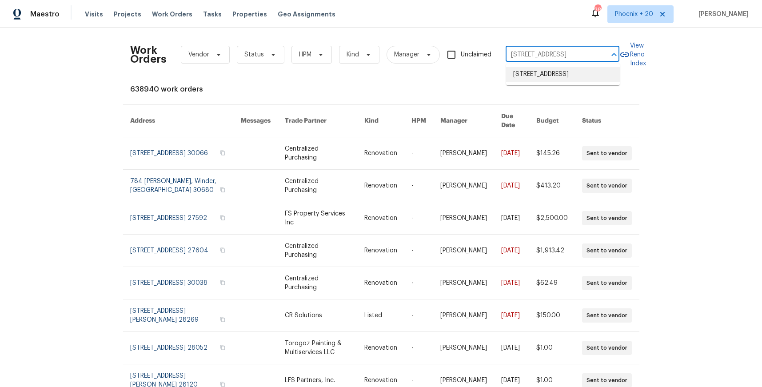
click at [535, 72] on li "[STREET_ADDRESS]" at bounding box center [563, 74] width 114 height 15
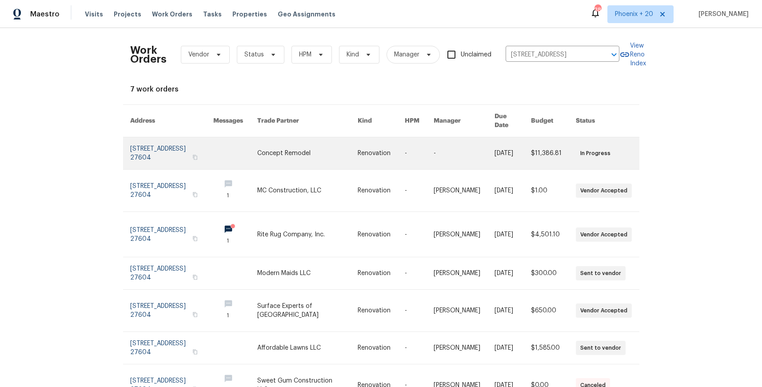
click at [337, 137] on link at bounding box center [307, 153] width 100 height 32
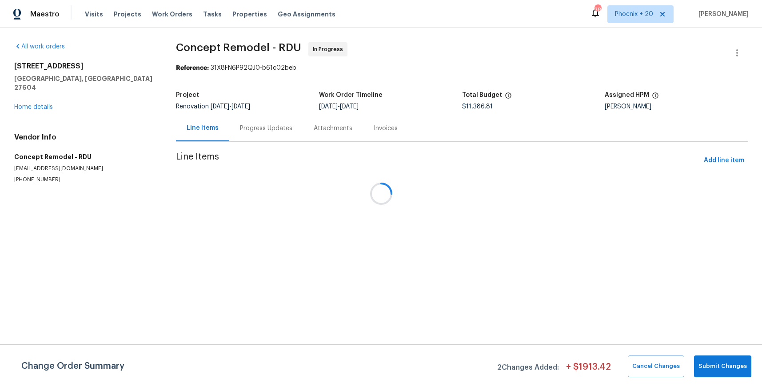
click at [43, 101] on div at bounding box center [381, 193] width 762 height 387
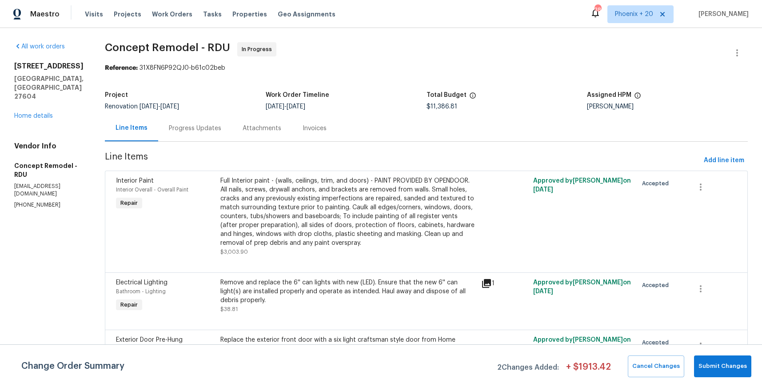
click at [44, 101] on h5 "[GEOGRAPHIC_DATA], [GEOGRAPHIC_DATA] 27604" at bounding box center [48, 87] width 69 height 27
click at [41, 119] on link "Home details" at bounding box center [33, 116] width 39 height 6
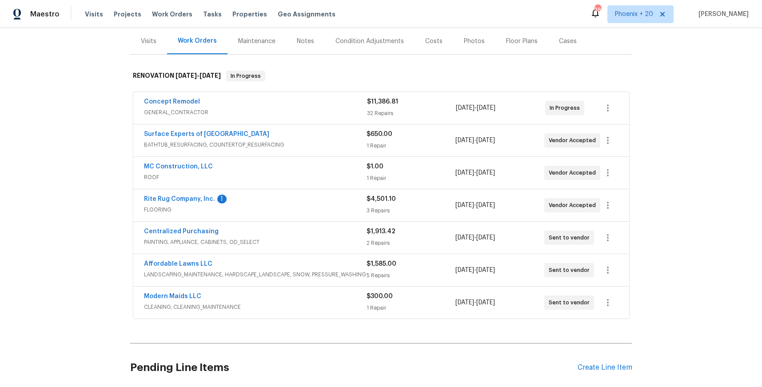
scroll to position [118, 0]
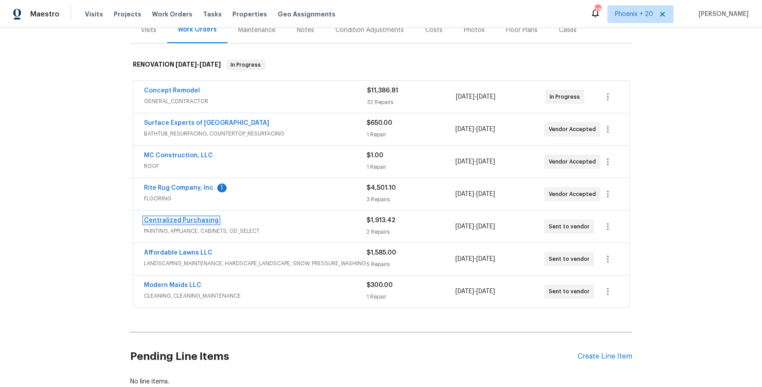
click at [191, 223] on link "Centralized Purchasing" at bounding box center [181, 220] width 75 height 6
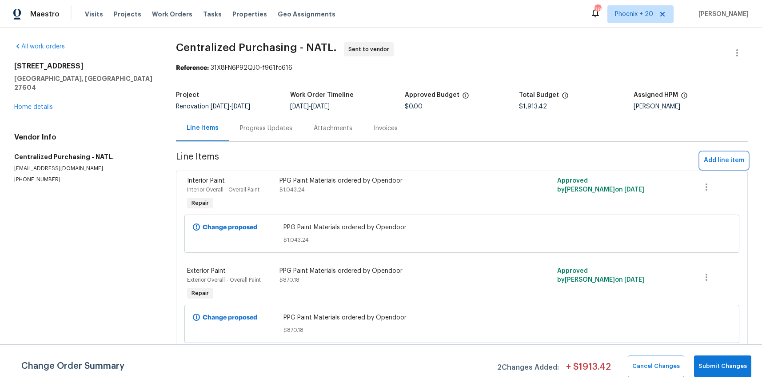
click at [712, 163] on span "Add line item" at bounding box center [724, 160] width 40 height 11
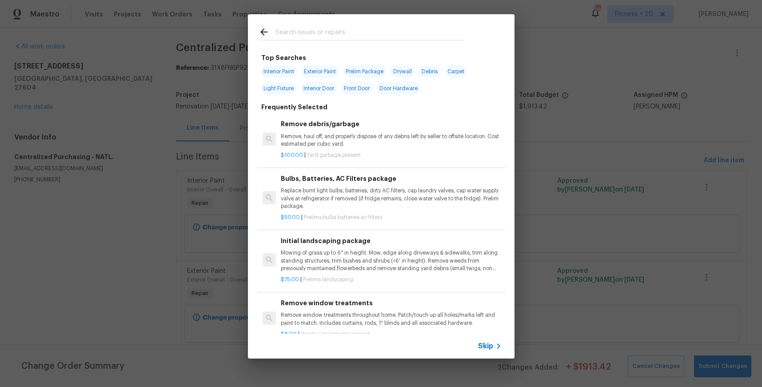
click at [346, 40] on input "text" at bounding box center [370, 33] width 188 height 13
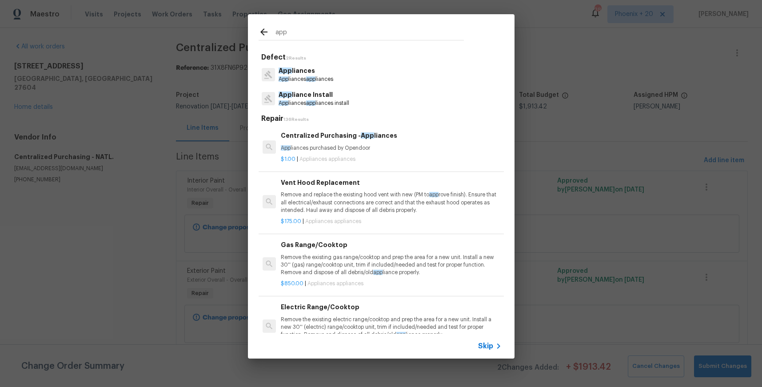
type input "app"
click at [411, 136] on h6 "Centralized Purchasing - App liances" at bounding box center [391, 136] width 220 height 10
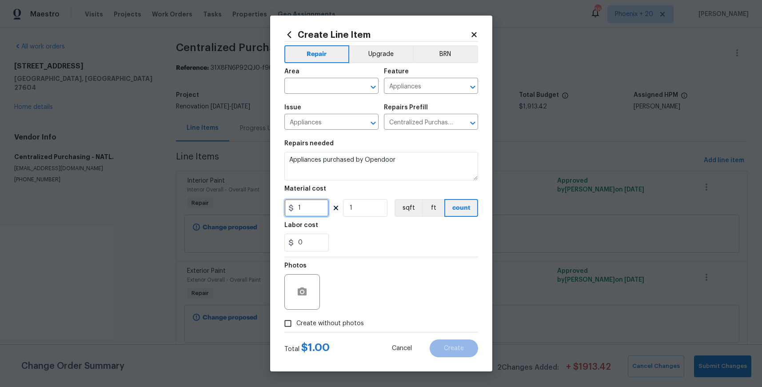
drag, startPoint x: 309, startPoint y: 209, endPoint x: 268, endPoint y: 207, distance: 40.5
click at [270, 207] on div "Create Line Item Repair Upgrade BRN Area ​ Feature Appliances ​ Issue Appliance…" at bounding box center [381, 194] width 222 height 356
type input "392.83"
click at [303, 84] on input "text" at bounding box center [318, 87] width 69 height 14
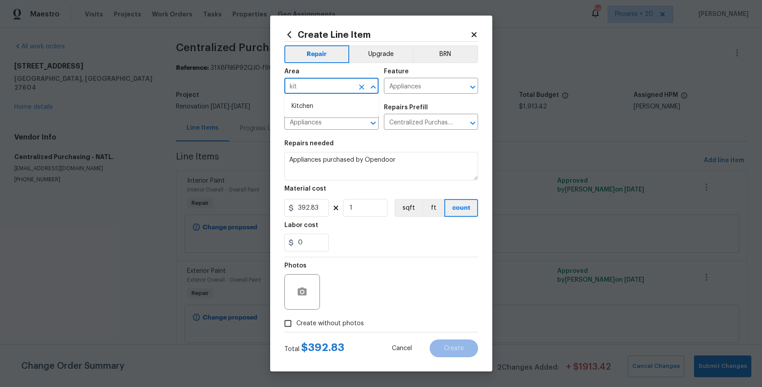
click at [304, 96] on ul "Kitchen" at bounding box center [331, 107] width 94 height 22
click at [306, 99] on li "Kitchen" at bounding box center [331, 106] width 94 height 15
type input "Kitchen"
click at [361, 311] on div "Photos" at bounding box center [381, 286] width 194 height 58
click at [372, 299] on div "Photos" at bounding box center [381, 286] width 194 height 58
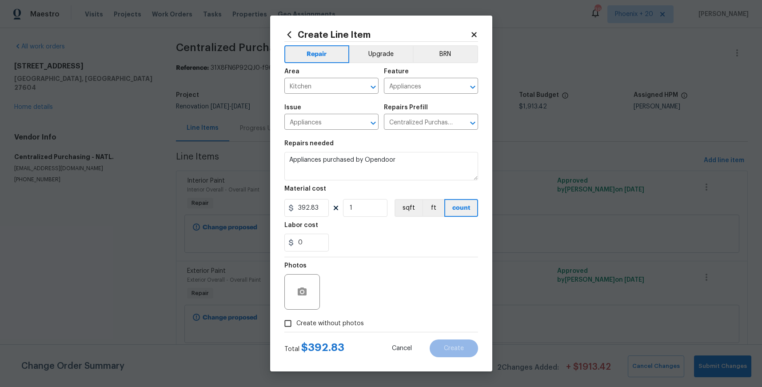
drag, startPoint x: 371, startPoint y: 317, endPoint x: 375, endPoint y: 293, distance: 24.8
click at [371, 316] on div "Create without photos" at bounding box center [381, 323] width 194 height 17
click at [375, 292] on div "Photos" at bounding box center [381, 286] width 194 height 58
drag, startPoint x: 363, startPoint y: 314, endPoint x: 363, endPoint y: 321, distance: 7.1
click at [363, 314] on div "Photos" at bounding box center [381, 286] width 194 height 58
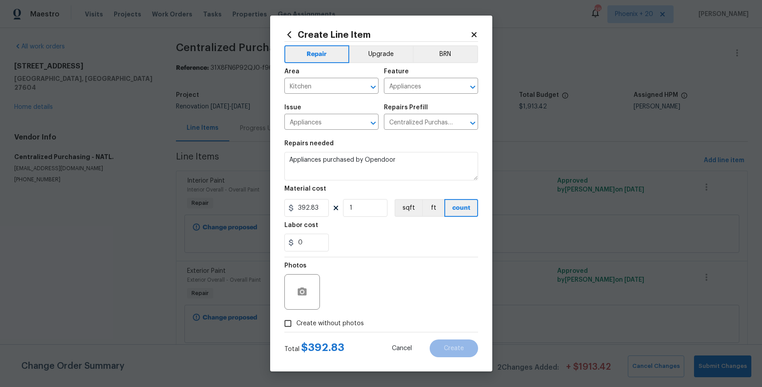
drag, startPoint x: 363, startPoint y: 320, endPoint x: 366, endPoint y: 306, distance: 14.0
click at [363, 319] on div "Create without photos" at bounding box center [381, 323] width 194 height 17
drag, startPoint x: 367, startPoint y: 296, endPoint x: 363, endPoint y: 328, distance: 32.3
click at [367, 298] on div "Photos" at bounding box center [381, 286] width 194 height 58
drag, startPoint x: 363, startPoint y: 328, endPoint x: 363, endPoint y: 314, distance: 14.7
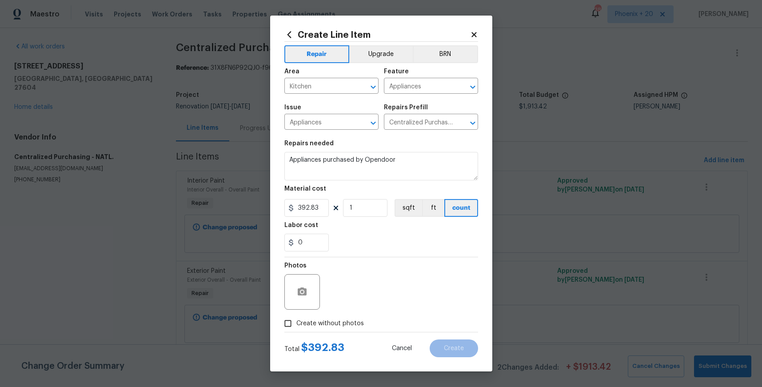
click at [363, 327] on div "Create without photos" at bounding box center [381, 323] width 194 height 17
click at [355, 322] on span "Create without photos" at bounding box center [330, 323] width 68 height 9
click at [296, 322] on input "Create without photos" at bounding box center [288, 323] width 17 height 17
checkbox input "true"
drag, startPoint x: 356, startPoint y: 319, endPoint x: 366, endPoint y: 292, distance: 28.2
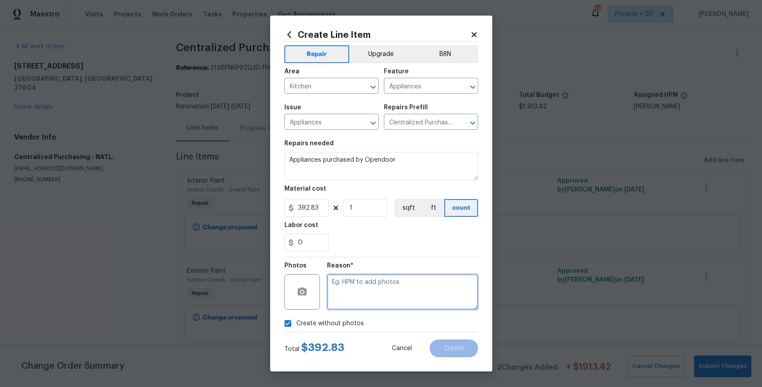
click at [366, 292] on textarea at bounding box center [402, 292] width 151 height 36
type textarea "NA"
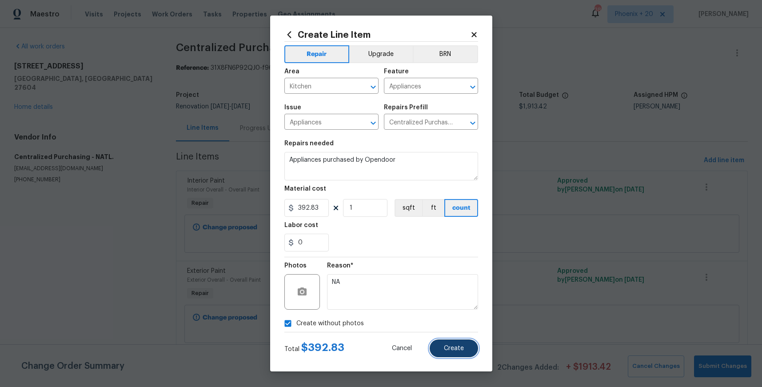
click at [471, 352] on button "Create" at bounding box center [454, 348] width 48 height 18
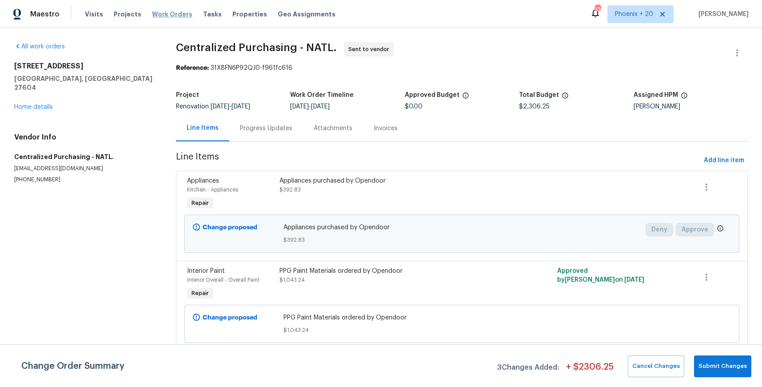
click at [167, 19] on div "Visits Projects Work Orders Tasks Properties Geo Assignments" at bounding box center [215, 14] width 261 height 18
drag, startPoint x: 168, startPoint y: 14, endPoint x: 230, endPoint y: 26, distance: 62.8
click at [169, 14] on span "Work Orders" at bounding box center [172, 14] width 40 height 9
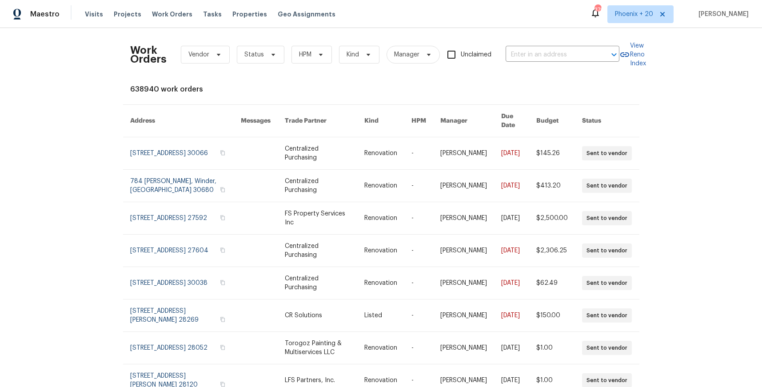
click at [497, 56] on div "Unclaimed" at bounding box center [473, 54] width 52 height 19
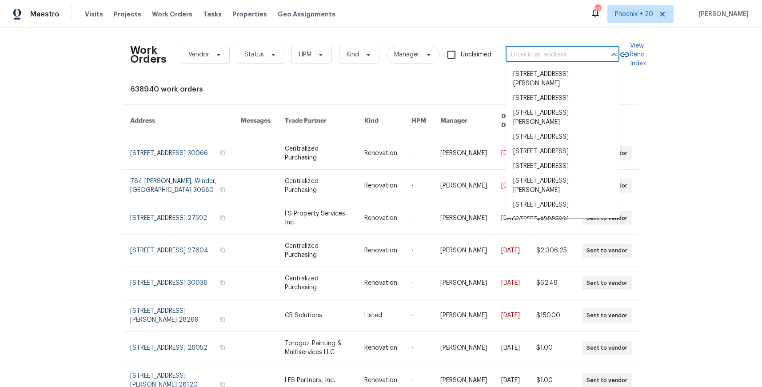
click at [518, 56] on input "text" at bounding box center [550, 55] width 89 height 14
paste input "[STREET_ADDRESS][PERSON_NAME]"
type input "[STREET_ADDRESS][PERSON_NAME]"
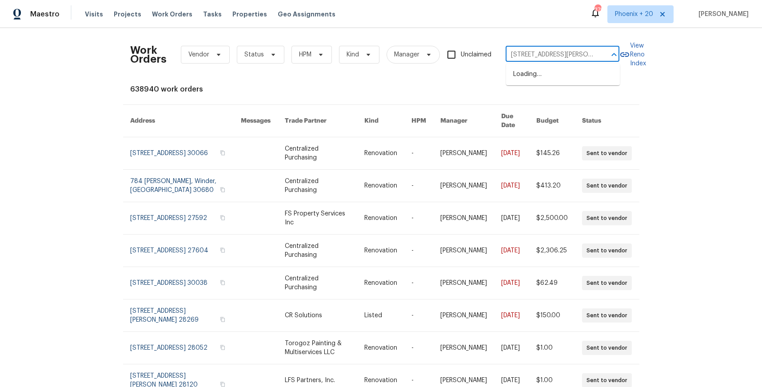
scroll to position [0, 57]
click at [540, 72] on li "[STREET_ADDRESS][PERSON_NAME]" at bounding box center [563, 79] width 114 height 24
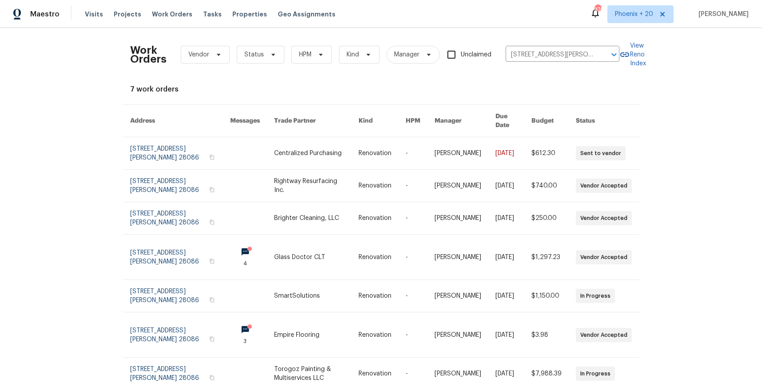
click at [307, 149] on link at bounding box center [316, 153] width 84 height 32
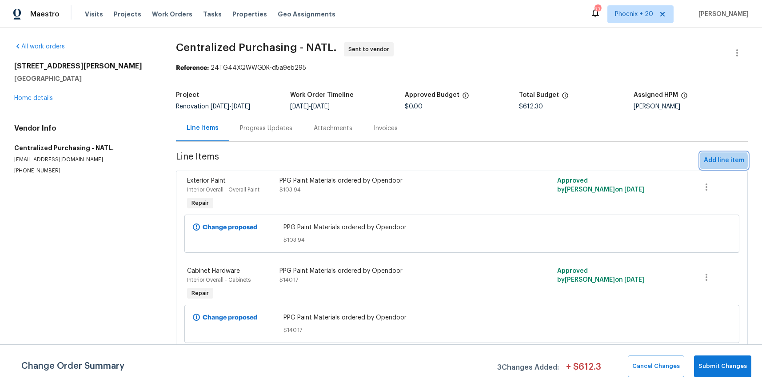
click at [719, 161] on span "Add line item" at bounding box center [724, 160] width 40 height 11
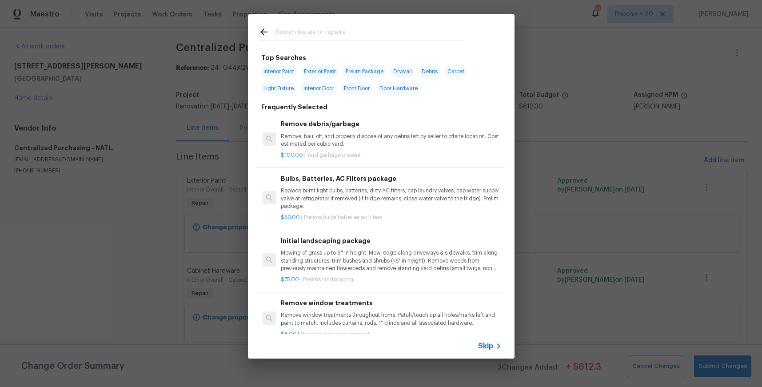
drag, startPoint x: 361, startPoint y: 40, endPoint x: 357, endPoint y: 37, distance: 5.4
click at [361, 40] on div at bounding box center [361, 31] width 227 height 35
click at [357, 37] on input "text" at bounding box center [370, 33] width 188 height 13
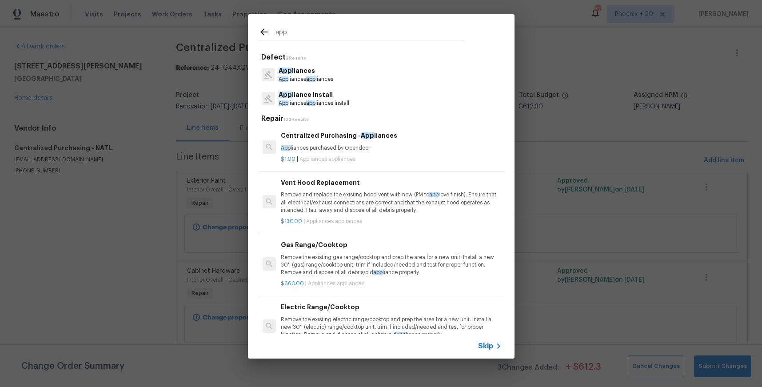
type input "app"
click at [429, 137] on h6 "Centralized Purchasing - App liances" at bounding box center [391, 136] width 220 height 10
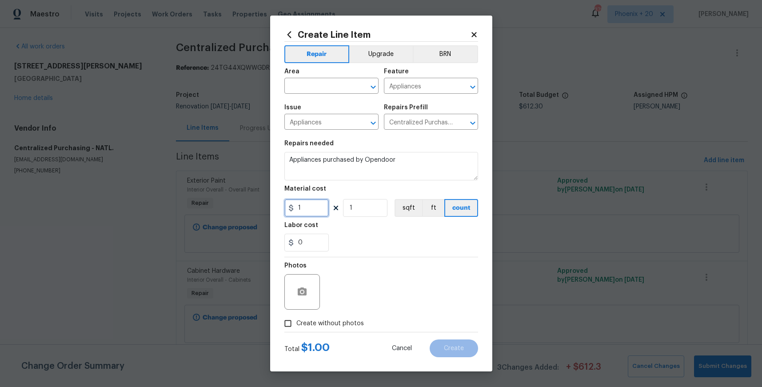
click at [310, 203] on input "1" at bounding box center [306, 208] width 44 height 18
type input "1135.15"
click at [322, 87] on input "text" at bounding box center [318, 87] width 69 height 14
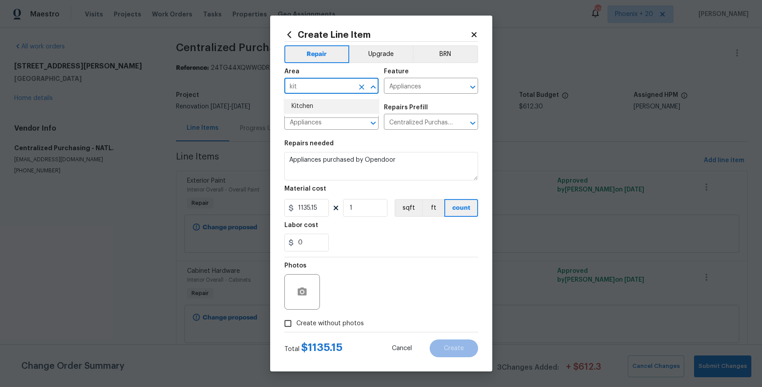
click at [328, 100] on li "Kitchen" at bounding box center [331, 106] width 94 height 15
type input "Kitchen"
click at [349, 321] on span "Create without photos" at bounding box center [330, 323] width 68 height 9
click at [296, 321] on input "Create without photos" at bounding box center [288, 323] width 17 height 17
checkbox input "true"
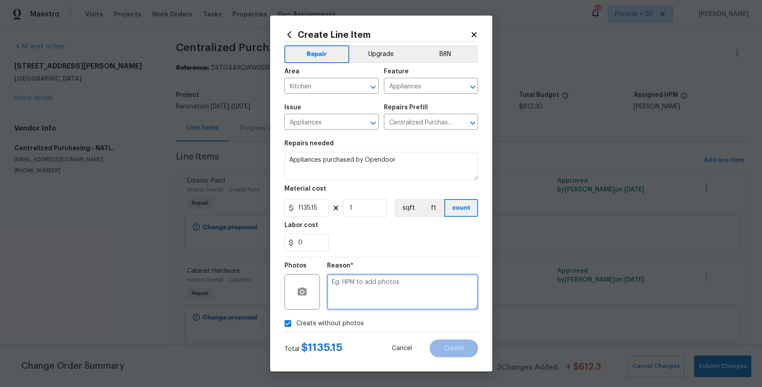
click at [355, 296] on textarea at bounding box center [402, 292] width 151 height 36
type textarea "NA"
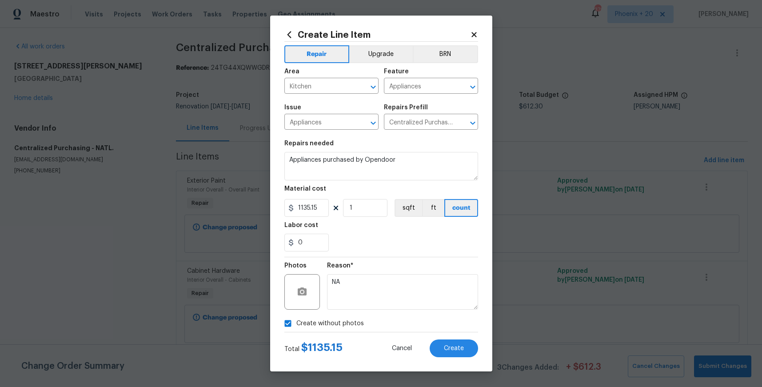
click at [456, 360] on div "Create Line Item Repair Upgrade BRN Area Kitchen ​ Feature Appliances ​ Issue A…" at bounding box center [381, 194] width 222 height 356
click at [456, 352] on button "Create" at bounding box center [454, 348] width 48 height 18
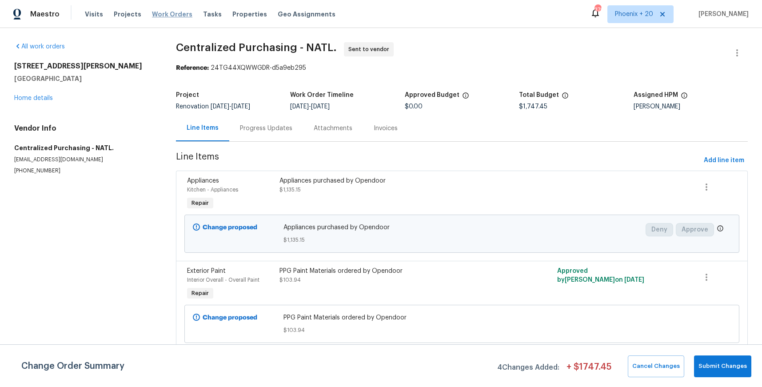
click at [178, 18] on div "Visits Projects Work Orders Tasks Properties Geo Assignments" at bounding box center [215, 14] width 261 height 18
drag, startPoint x: 178, startPoint y: 18, endPoint x: 210, endPoint y: 24, distance: 33.0
click at [178, 18] on span "Work Orders" at bounding box center [172, 14] width 40 height 9
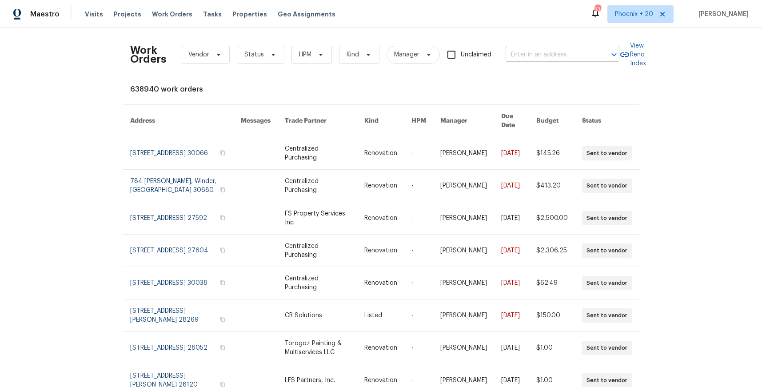
click at [549, 59] on input "text" at bounding box center [550, 55] width 89 height 14
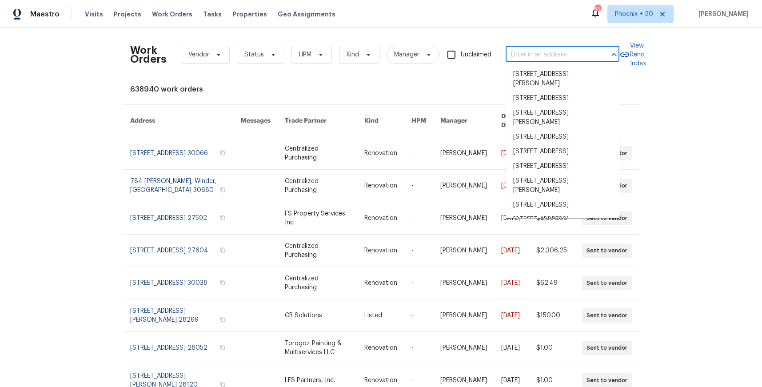
paste input "6VX3G6E0NFF0X"
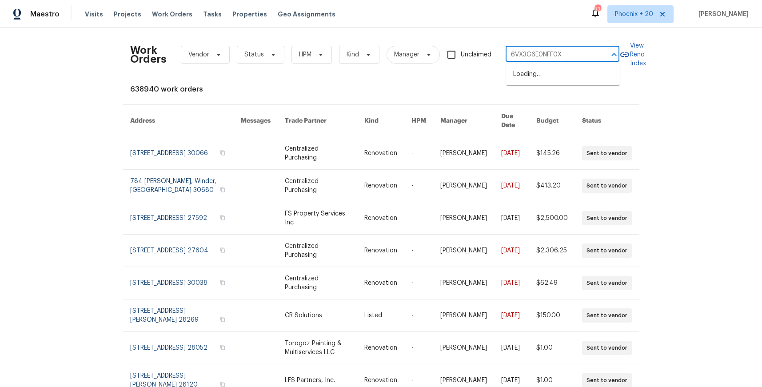
type input "6VX3G6E0NFF0X"
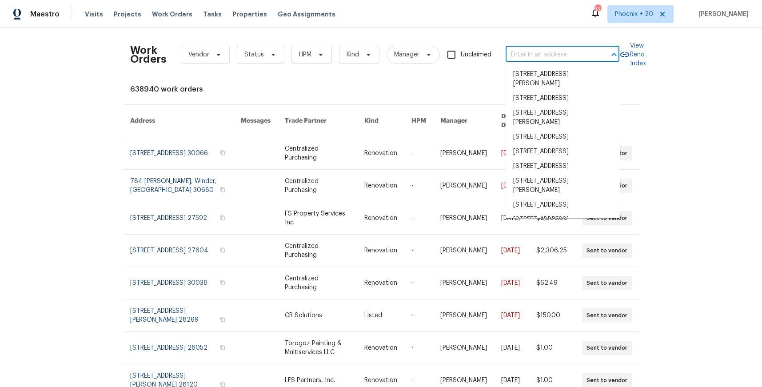
click at [527, 49] on input "text" at bounding box center [550, 55] width 89 height 14
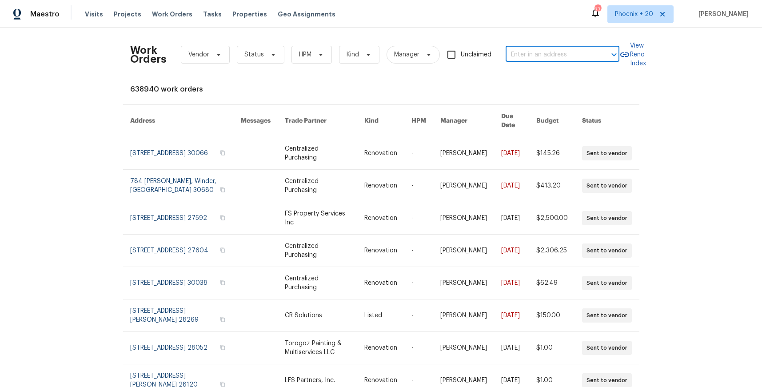
paste input "[STREET_ADDRESS][PERSON_NAME]"
type input "[STREET_ADDRESS][PERSON_NAME]"
click at [530, 71] on li "[STREET_ADDRESS][PERSON_NAME]" at bounding box center [563, 79] width 114 height 24
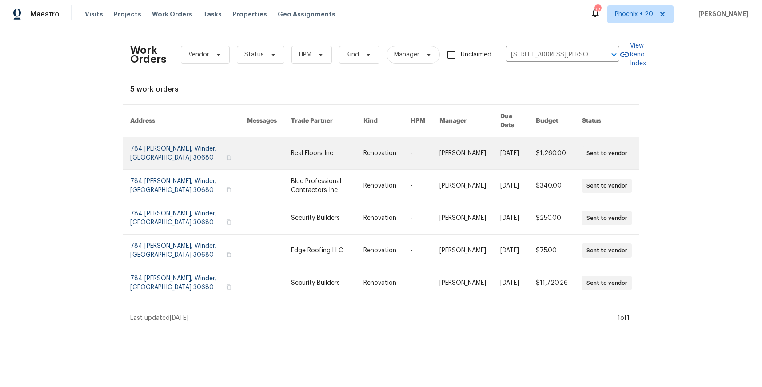
click at [291, 142] on link at bounding box center [327, 153] width 72 height 32
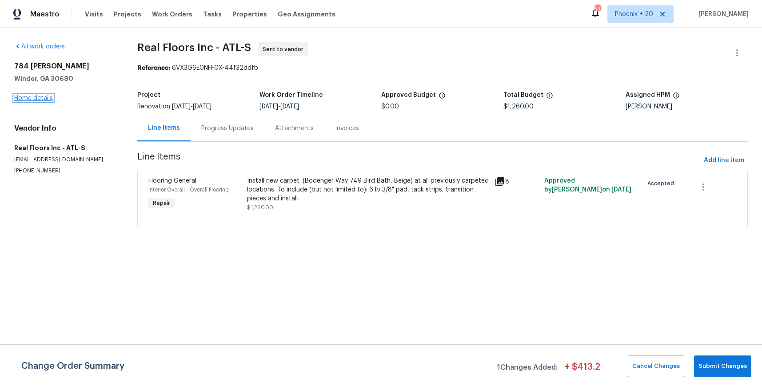
click at [28, 95] on link "Home details" at bounding box center [33, 98] width 39 height 6
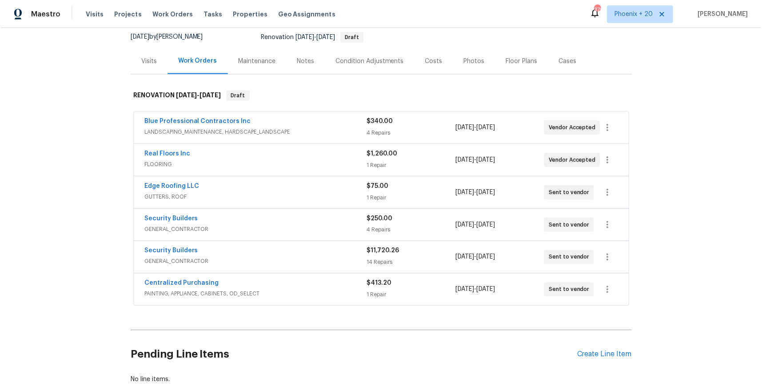
scroll to position [103, 0]
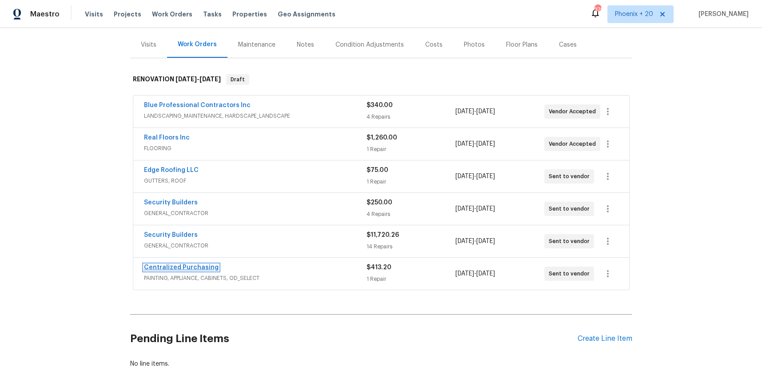
click at [173, 267] on link "Centralized Purchasing" at bounding box center [181, 267] width 75 height 6
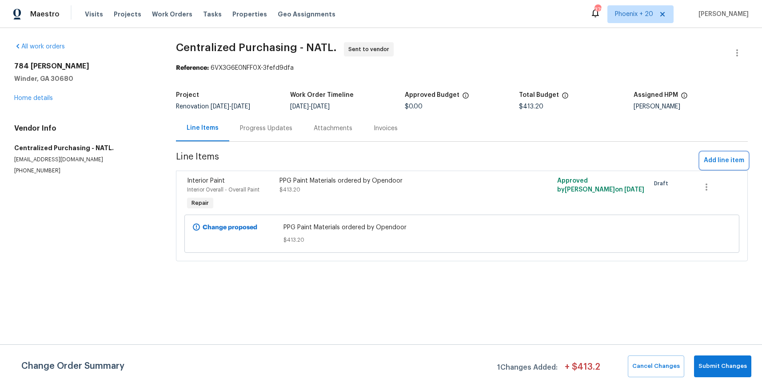
click at [717, 156] on span "Add line item" at bounding box center [724, 160] width 40 height 11
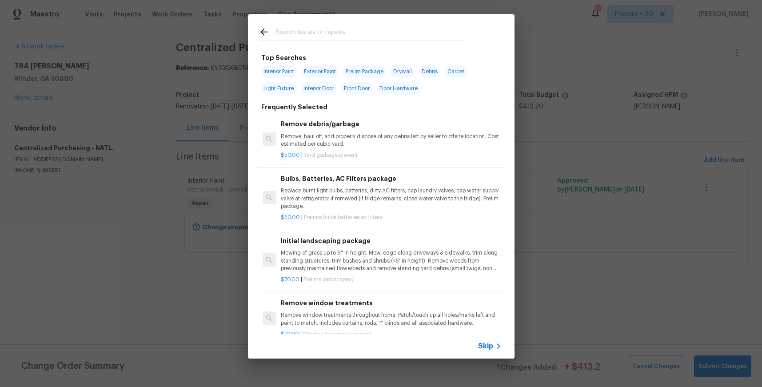
click at [301, 40] on div at bounding box center [361, 40] width 205 height 0
click at [302, 39] on input "text" at bounding box center [370, 33] width 188 height 13
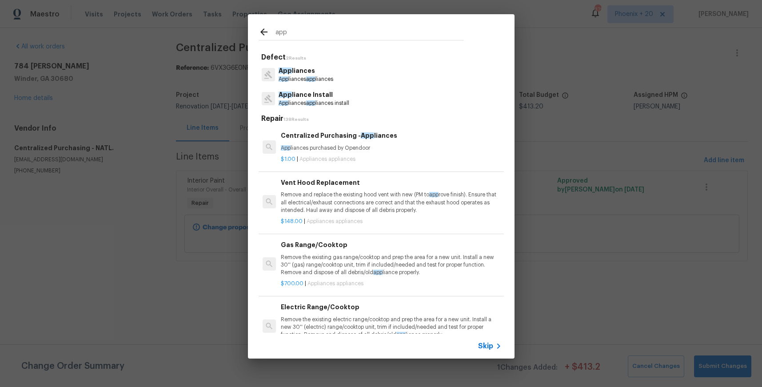
type input "app"
drag, startPoint x: 302, startPoint y: 39, endPoint x: 428, endPoint y: 151, distance: 168.8
click at [428, 151] on p "App liances purchased by Opendoor" at bounding box center [391, 148] width 220 height 8
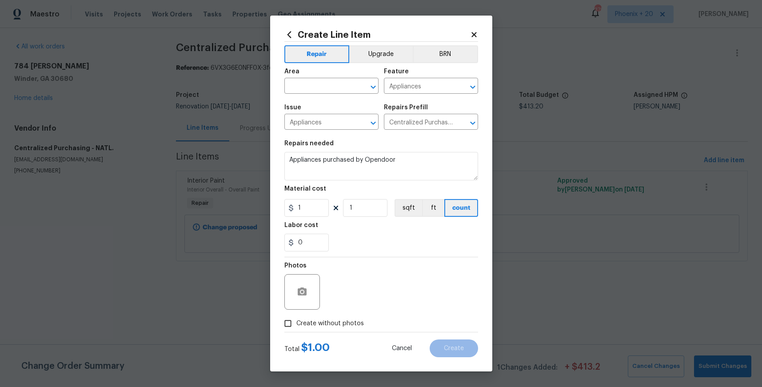
click at [312, 217] on section "Repairs needed Appliances purchased by Opendoor Material cost 1 1 sqft ft count…" at bounding box center [381, 196] width 194 height 122
click at [324, 209] on input "1" at bounding box center [306, 208] width 44 height 18
type input "1168.14"
click at [331, 89] on input "text" at bounding box center [318, 87] width 69 height 14
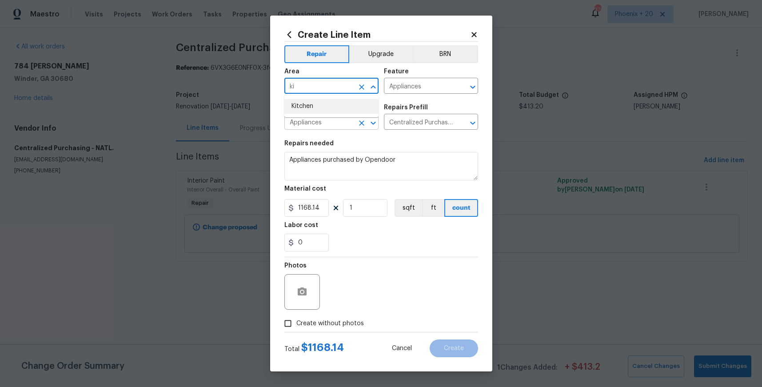
drag, startPoint x: 336, startPoint y: 110, endPoint x: 336, endPoint y: 121, distance: 11.1
click at [336, 110] on li "Kitchen" at bounding box center [331, 106] width 94 height 15
type input "Kitchen"
click at [352, 325] on span "Create without photos" at bounding box center [330, 323] width 68 height 9
click at [296, 325] on input "Create without photos" at bounding box center [288, 323] width 17 height 17
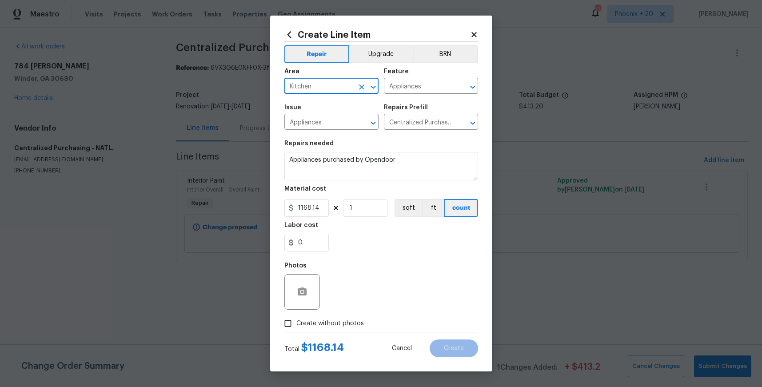
checkbox input "true"
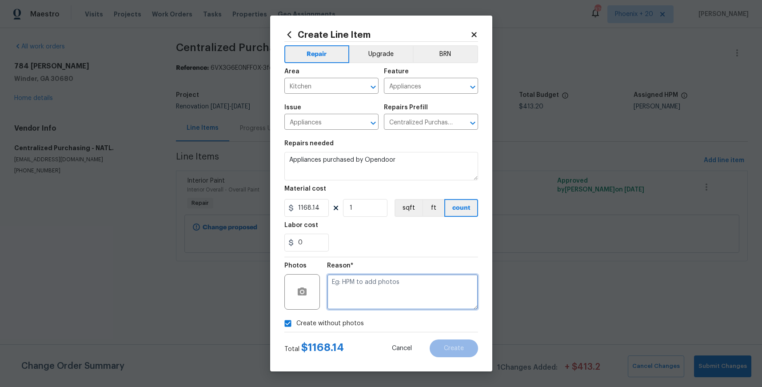
click at [356, 299] on textarea at bounding box center [402, 292] width 151 height 36
type textarea "NA"
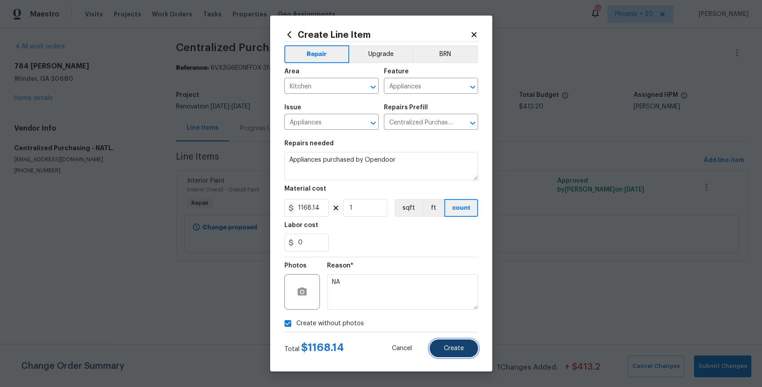
click at [446, 347] on span "Create" at bounding box center [454, 348] width 20 height 7
